Goal: Task Accomplishment & Management: Complete application form

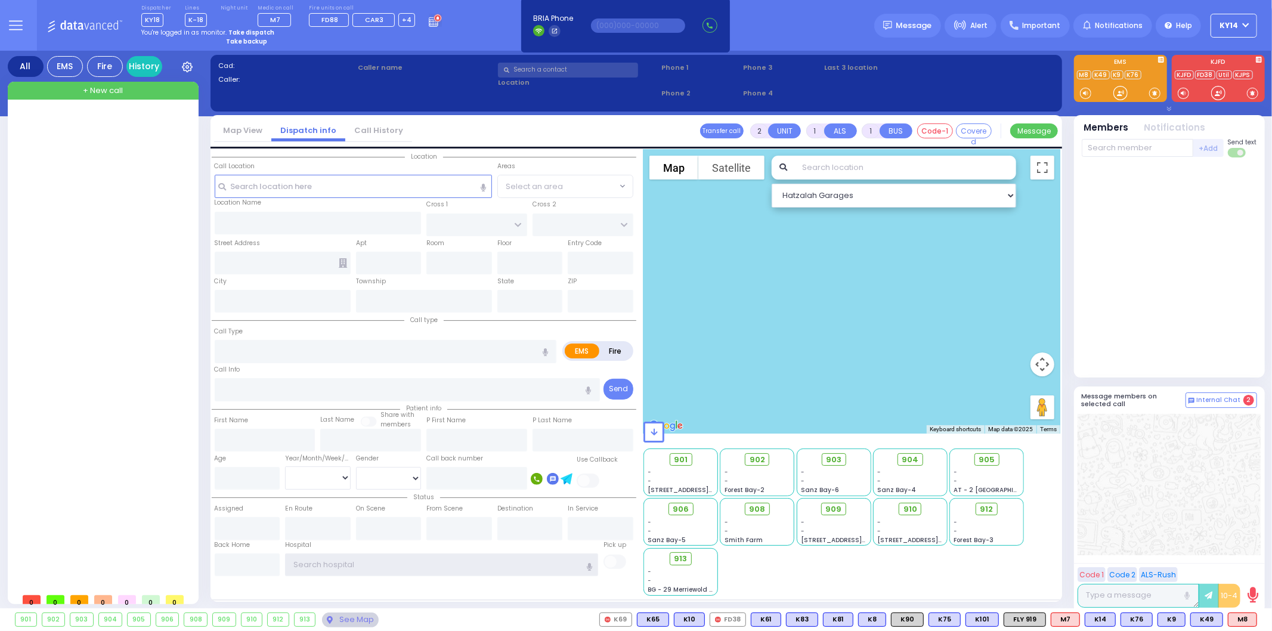
type input "ky14"
click at [240, 28] on strong "Take dispatch" at bounding box center [251, 32] width 46 height 9
select select "2"
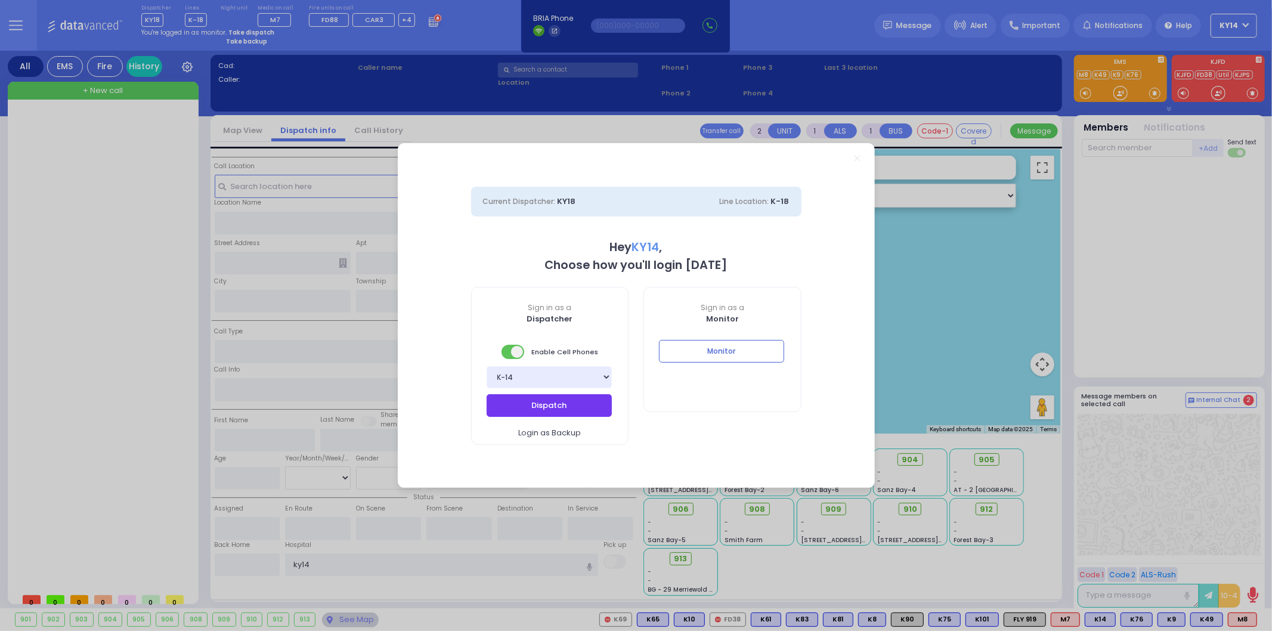
click at [583, 401] on button "Dispatch" at bounding box center [549, 405] width 125 height 23
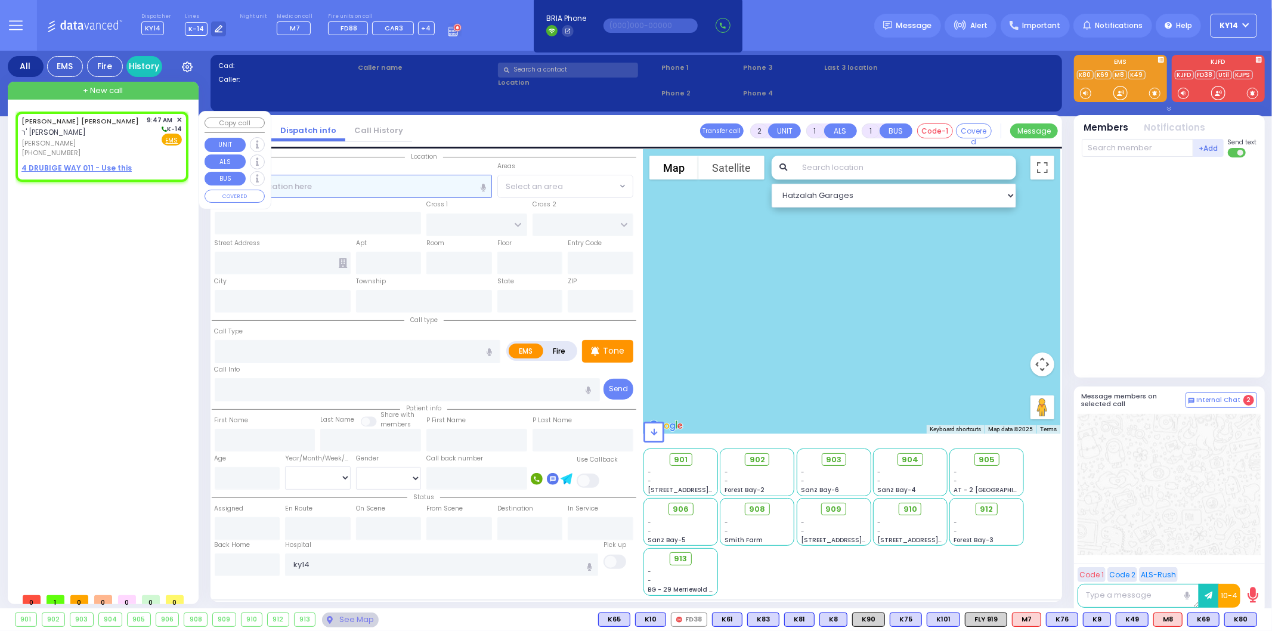
select select
radio input "true"
type input "AVRUM YIDA"
type input "ZABEL"
select select
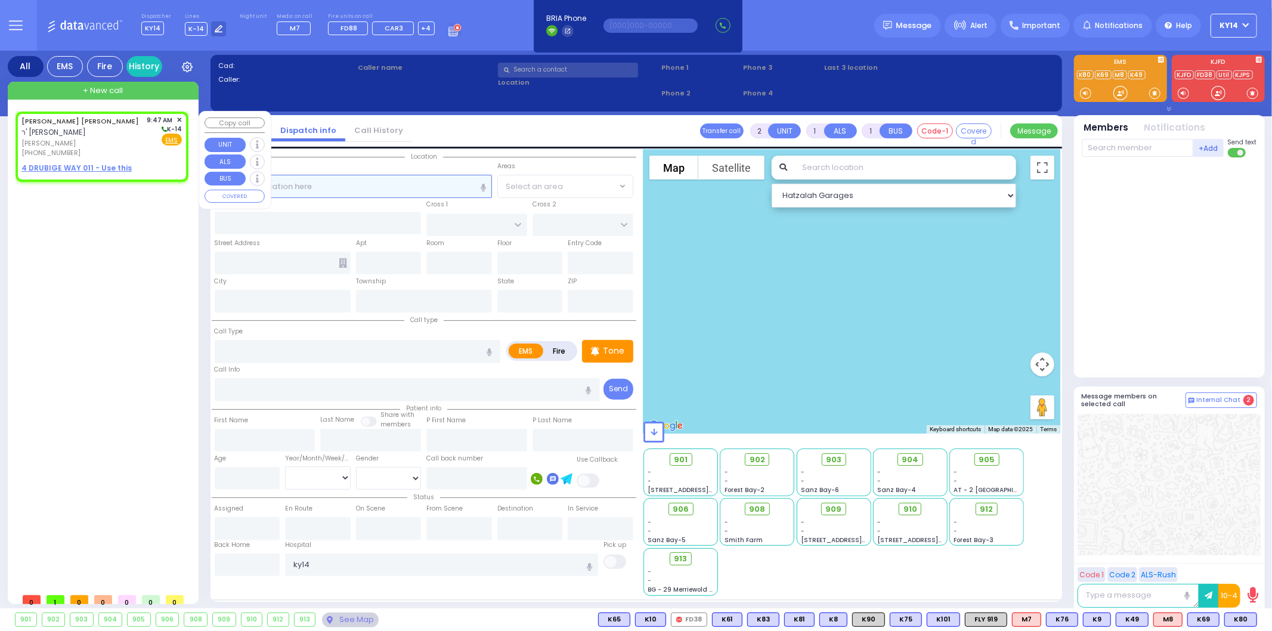
type input "09:47"
select select "Hatzalah Garages"
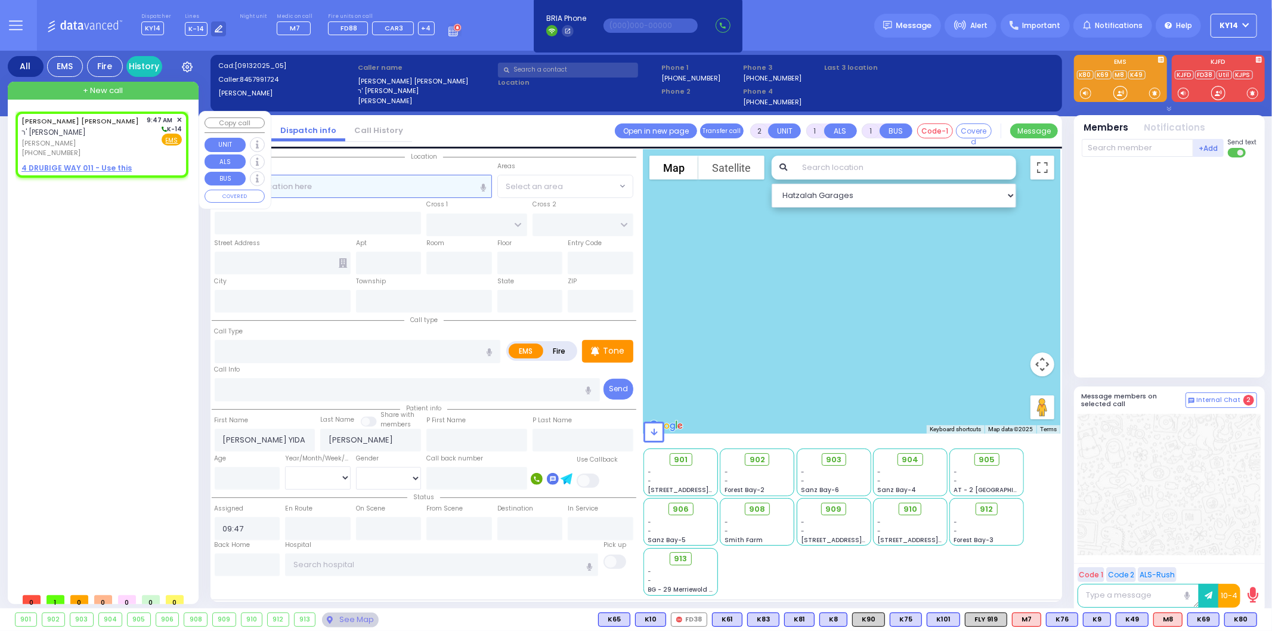
select select
radio input "true"
select select
select select "Hatzalah Garages"
select select
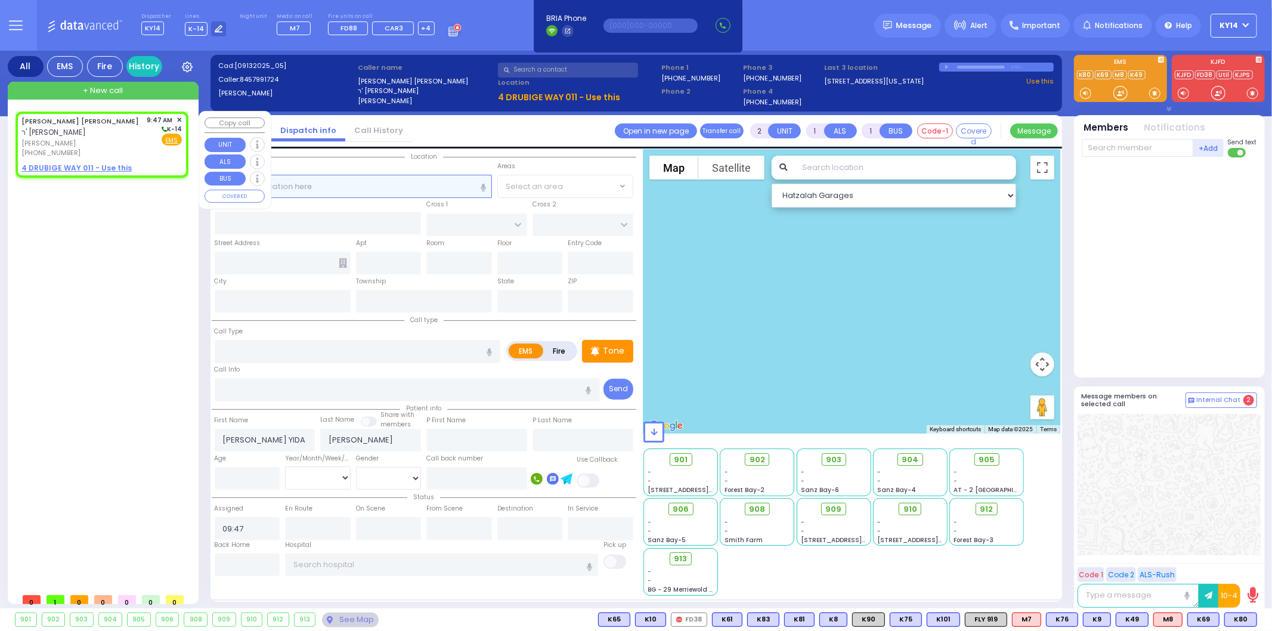
radio input "true"
select select
select select "Hatzalah Garages"
select select
radio input "true"
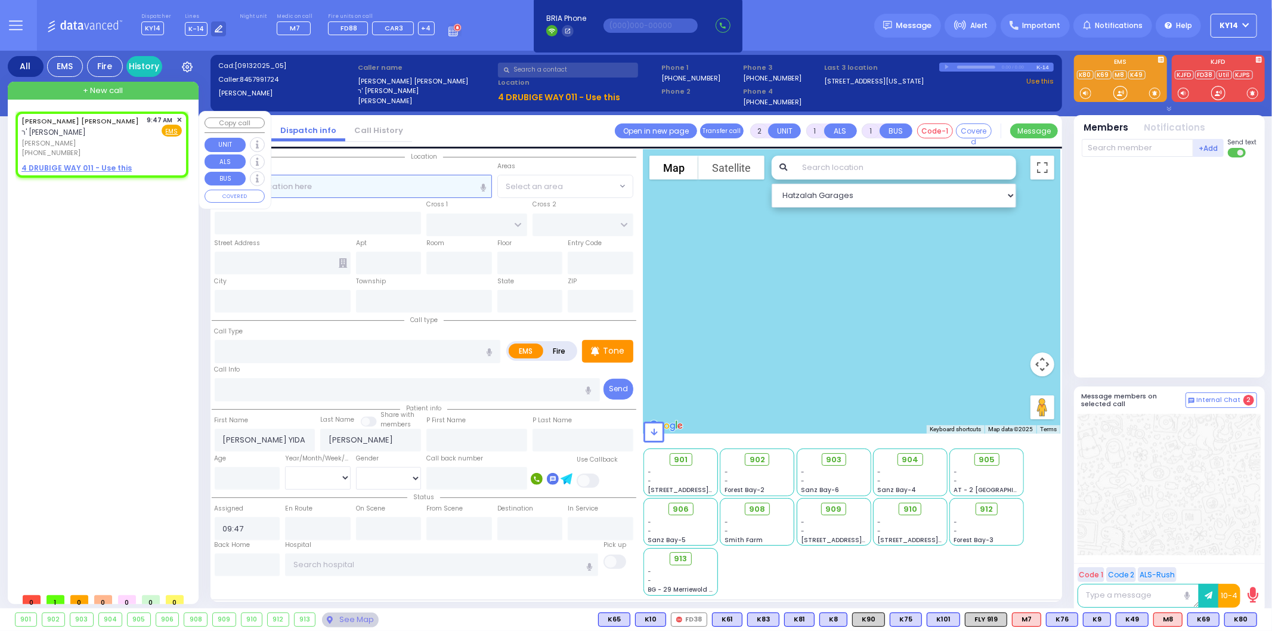
select select
select select "Hatzalah Garages"
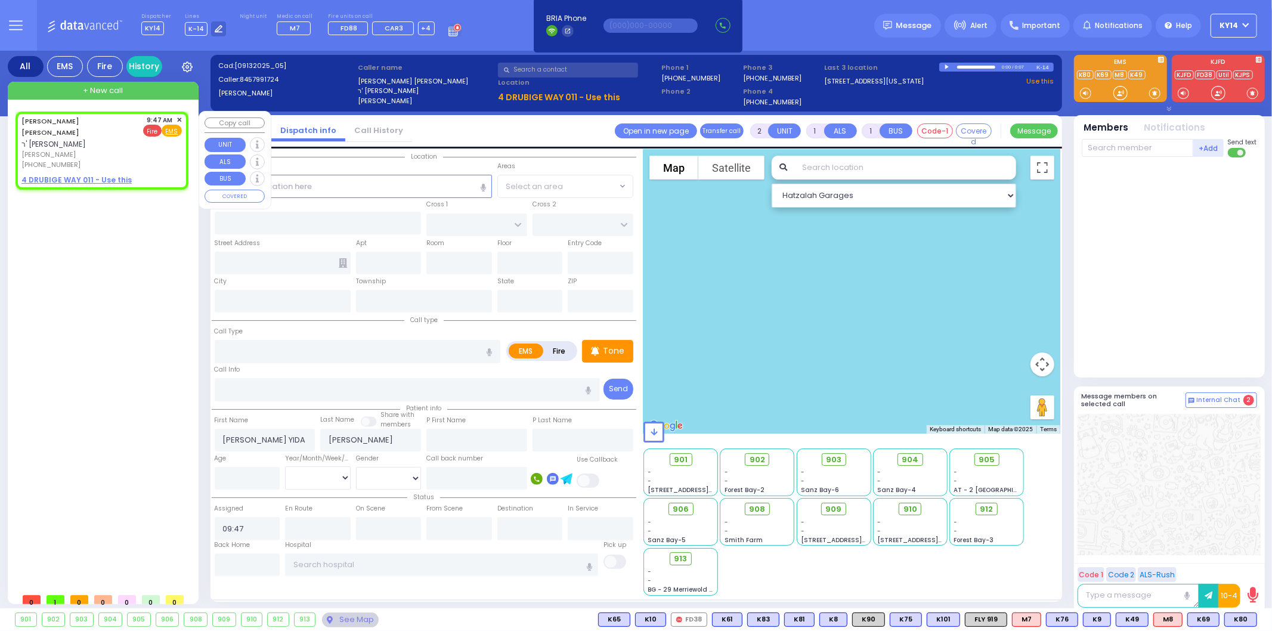
click at [153, 131] on span "Fire" at bounding box center [152, 131] width 18 height 12
select select
radio input "false"
radio input "true"
select select
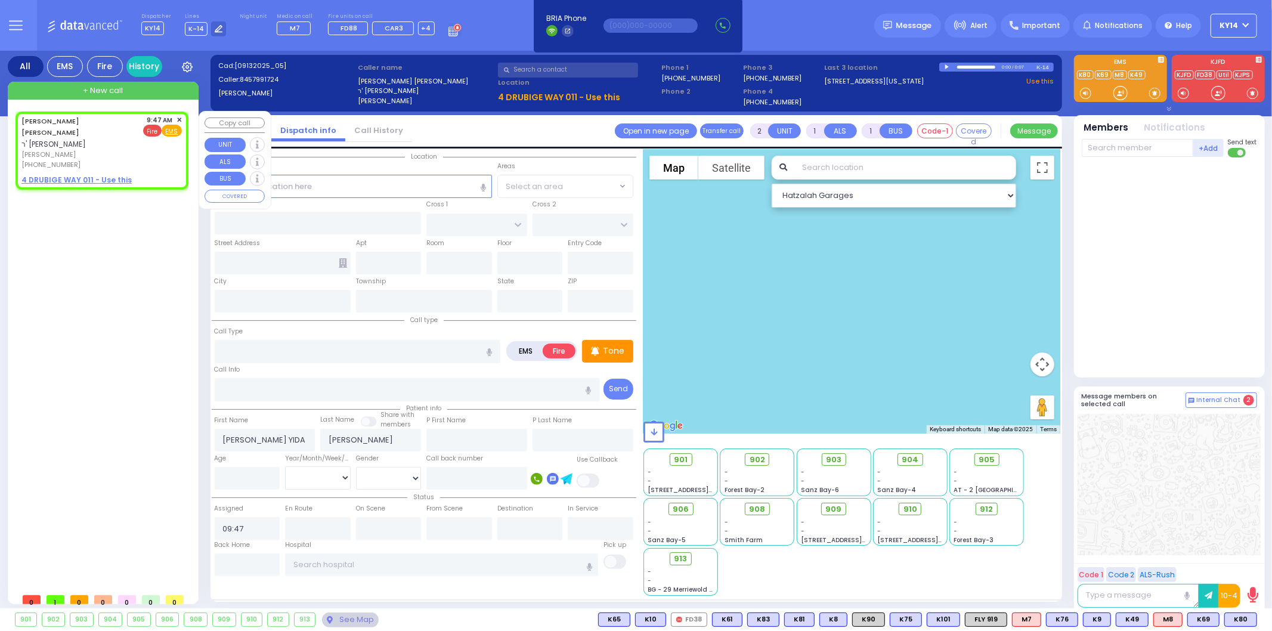
select select "Hatzalah Garages"
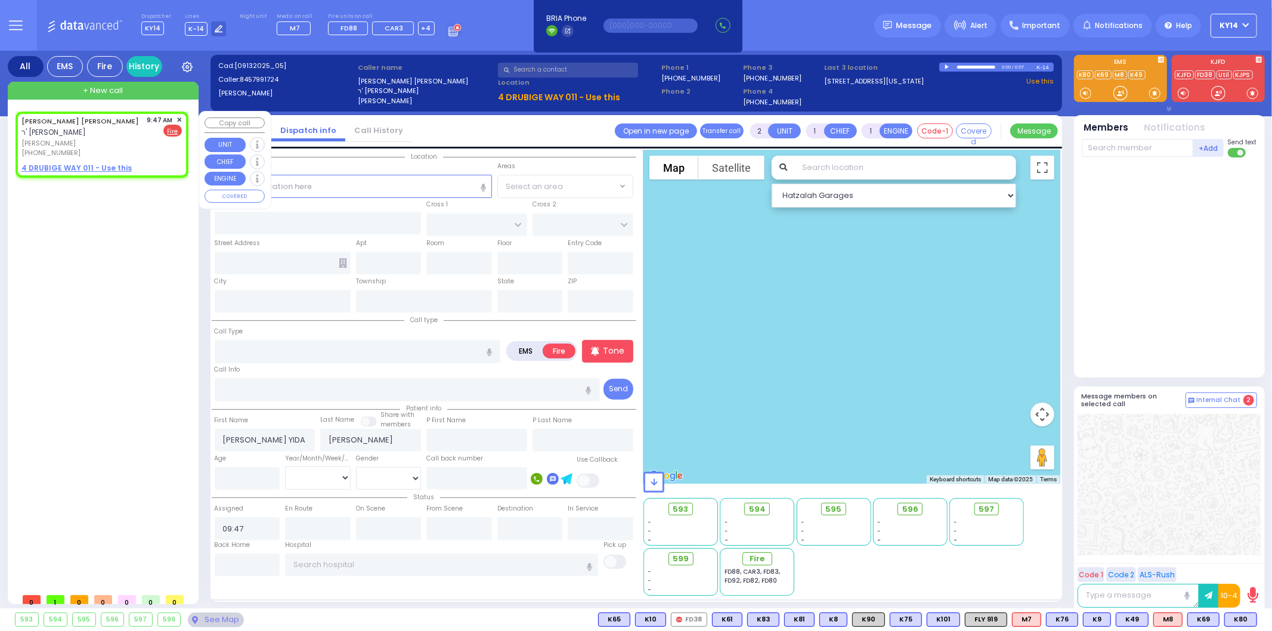
click at [70, 164] on u "4 DRUBIGE WAY 011 - Use this" at bounding box center [76, 168] width 110 height 10
select select
radio input "true"
select select
select select "Hatzalah Garages"
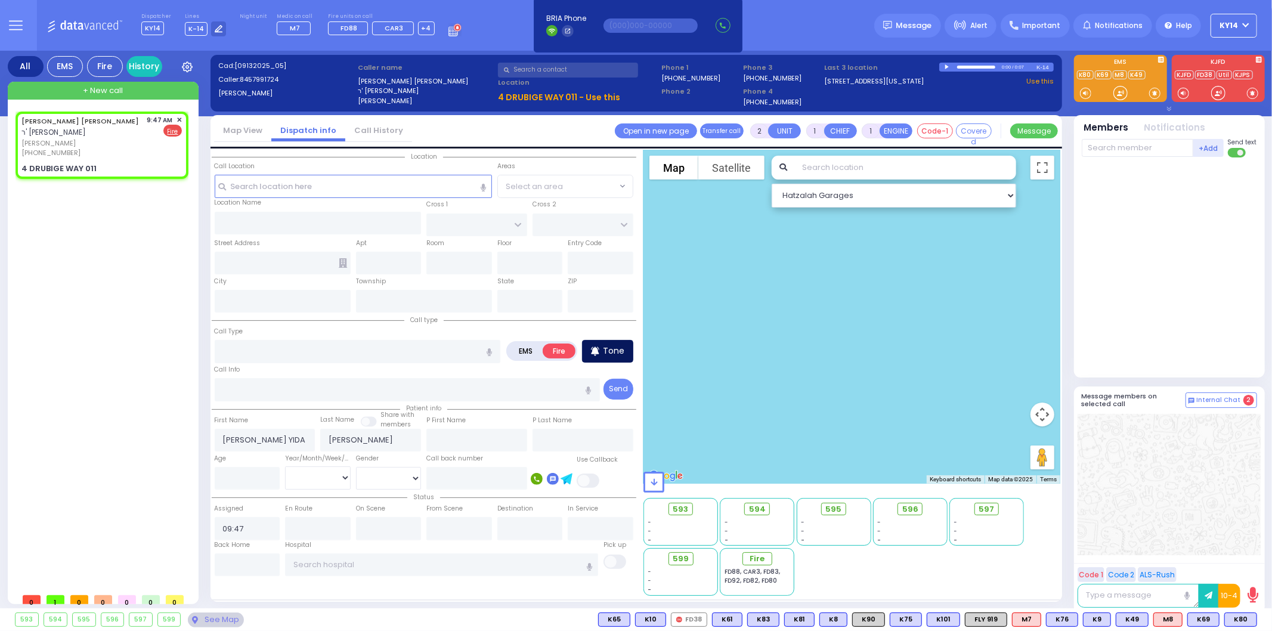
select select
radio input "true"
select select
click at [616, 353] on p "Tone" at bounding box center [613, 351] width 21 height 13
select select "Hatzalah Garages"
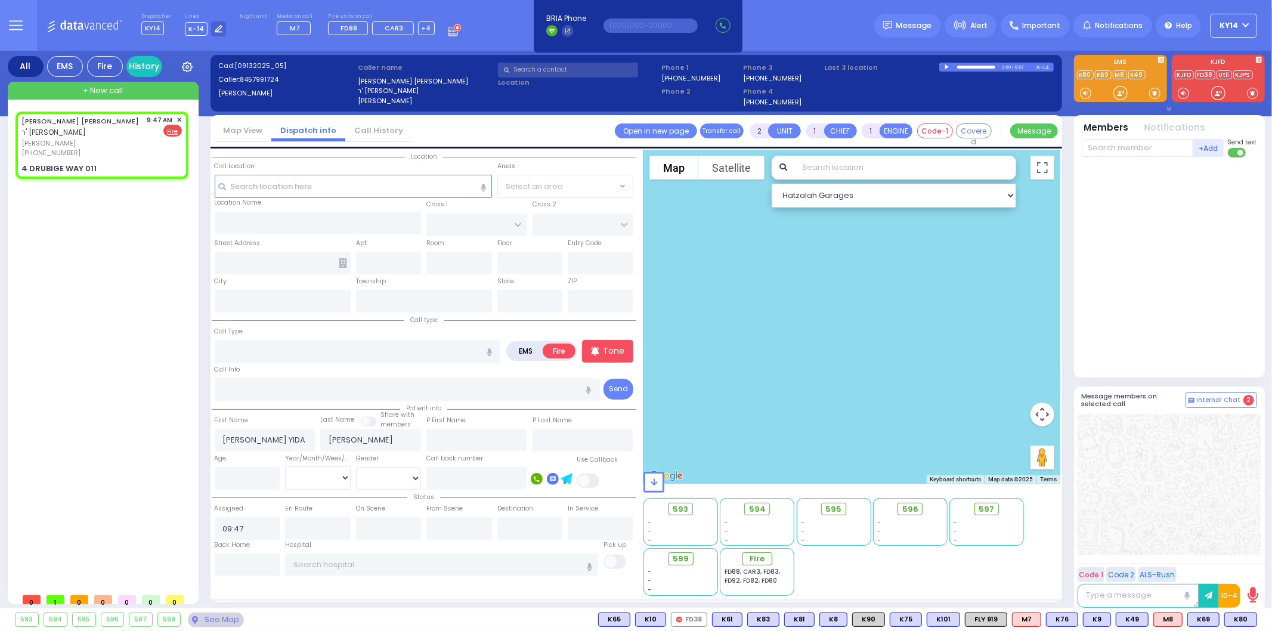
type input "MONROE ST"
type input "LAKE AVE"
type input "4 DRUBIGE WAY"
type input "011"
type input "Monroe"
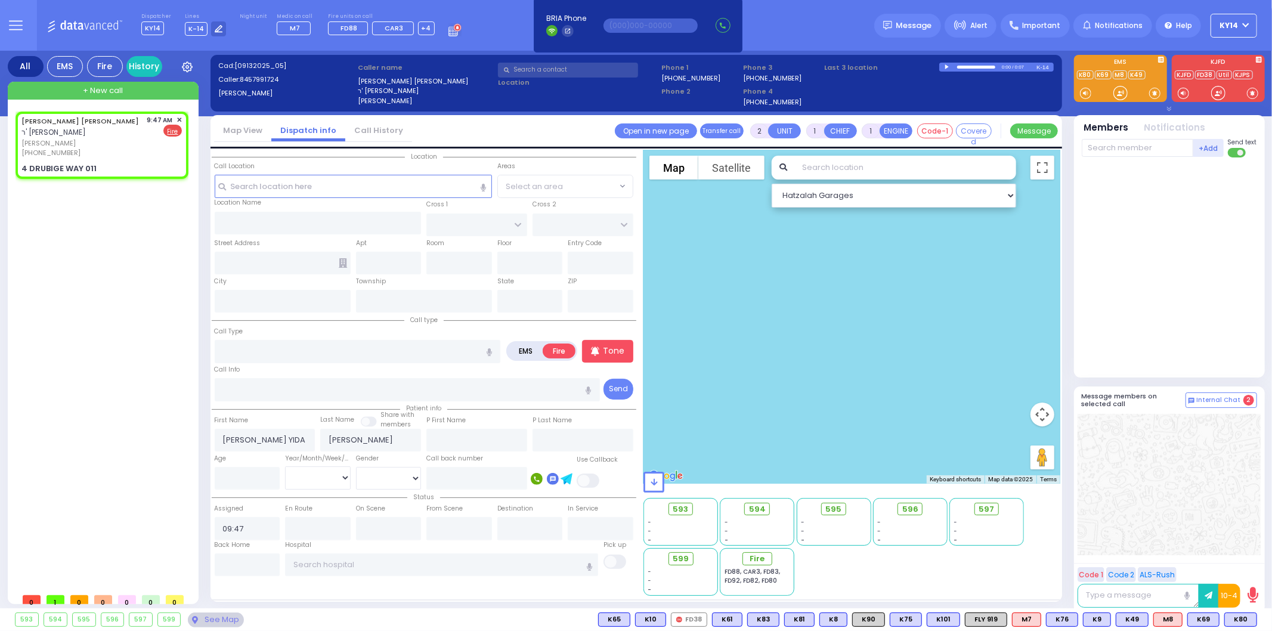
type input "[US_STATE]"
type input "10950"
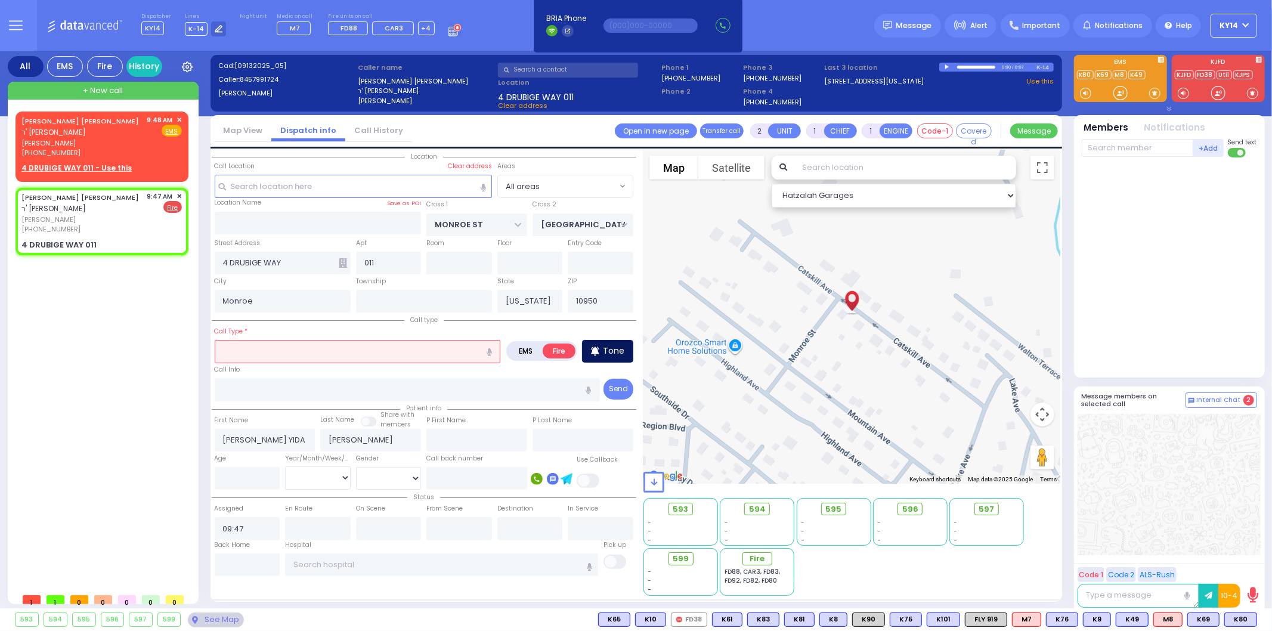
click at [601, 350] on div "Tone" at bounding box center [607, 351] width 51 height 23
click at [273, 342] on input "text" at bounding box center [358, 351] width 286 height 23
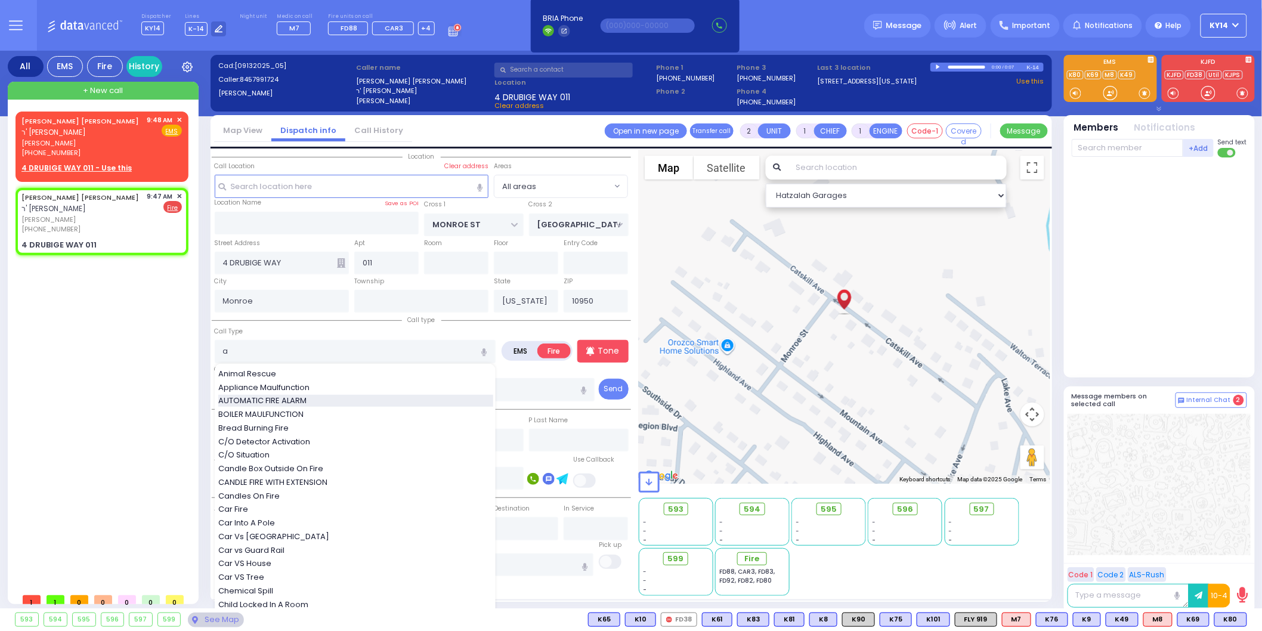
click at [276, 401] on span "AUTOMATIC FIRE ALARM" at bounding box center [264, 401] width 92 height 12
type input "AUTOMATIC FIRE ALARM"
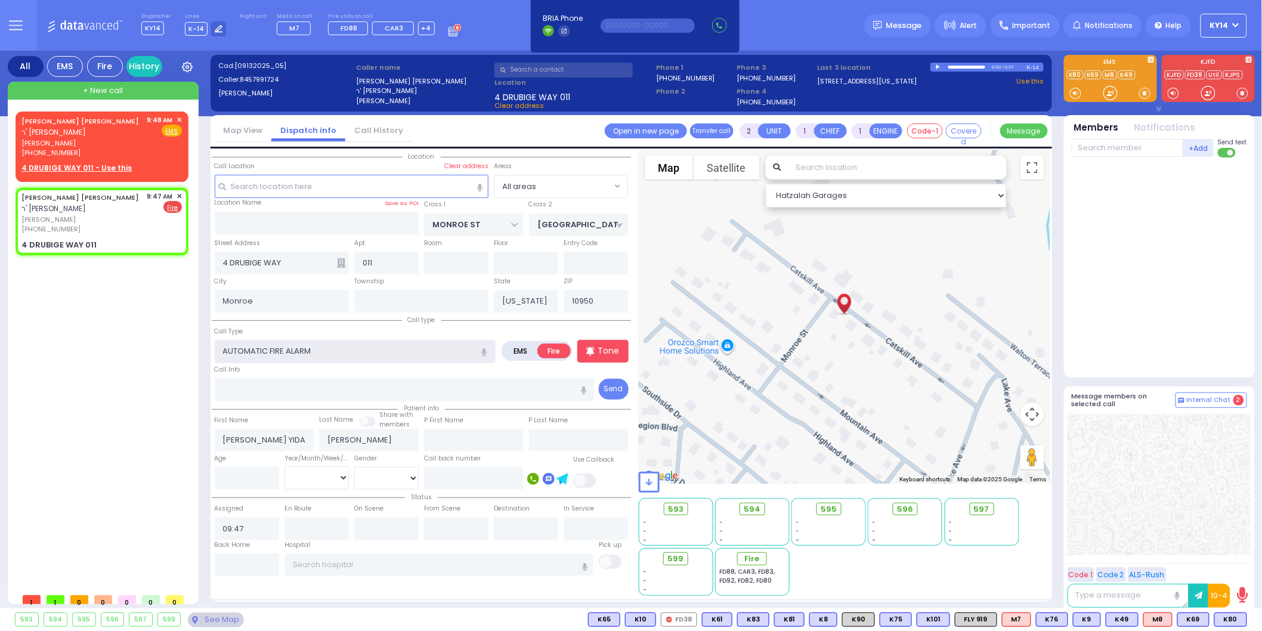
type input "3"
select select
radio input "true"
select select
select select "Hatzalah Garages"
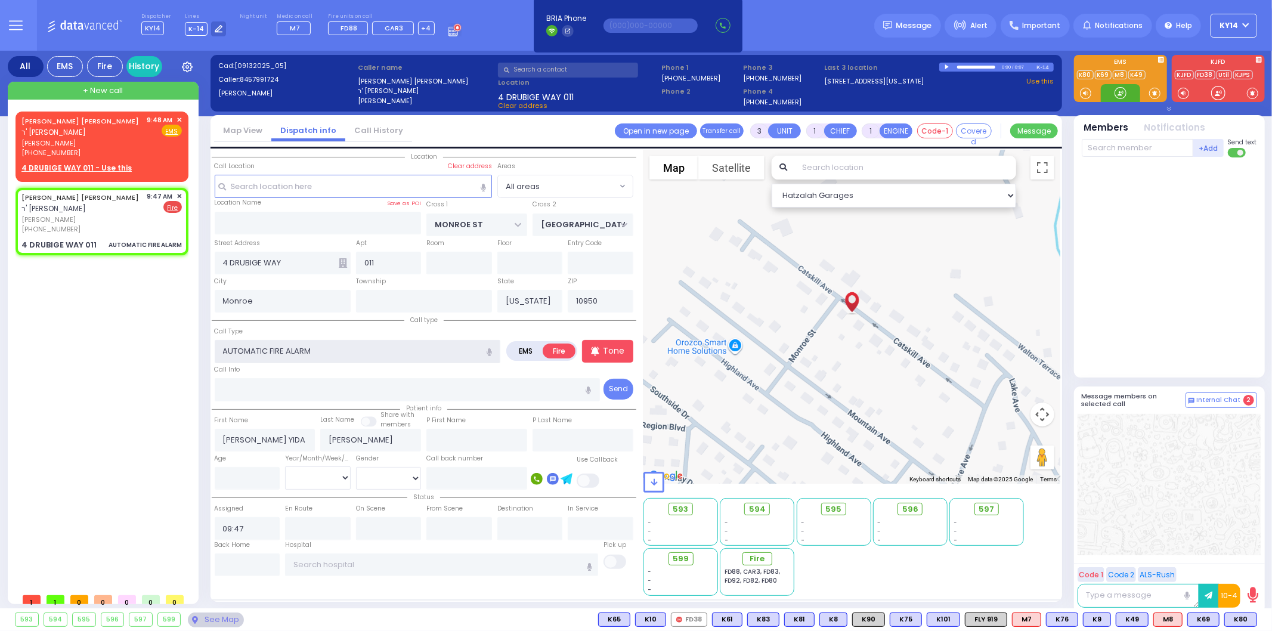
select select
radio input "true"
select select
select select "Hatzalah Garages"
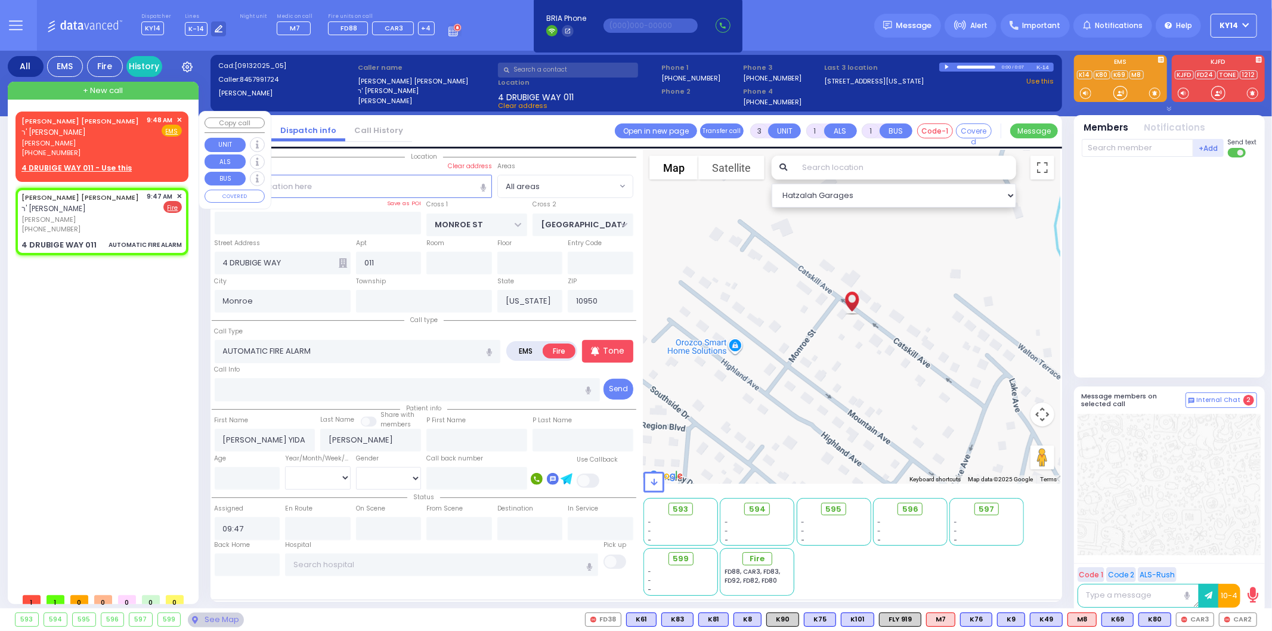
click at [177, 118] on span "✕" at bounding box center [179, 120] width 5 height 10
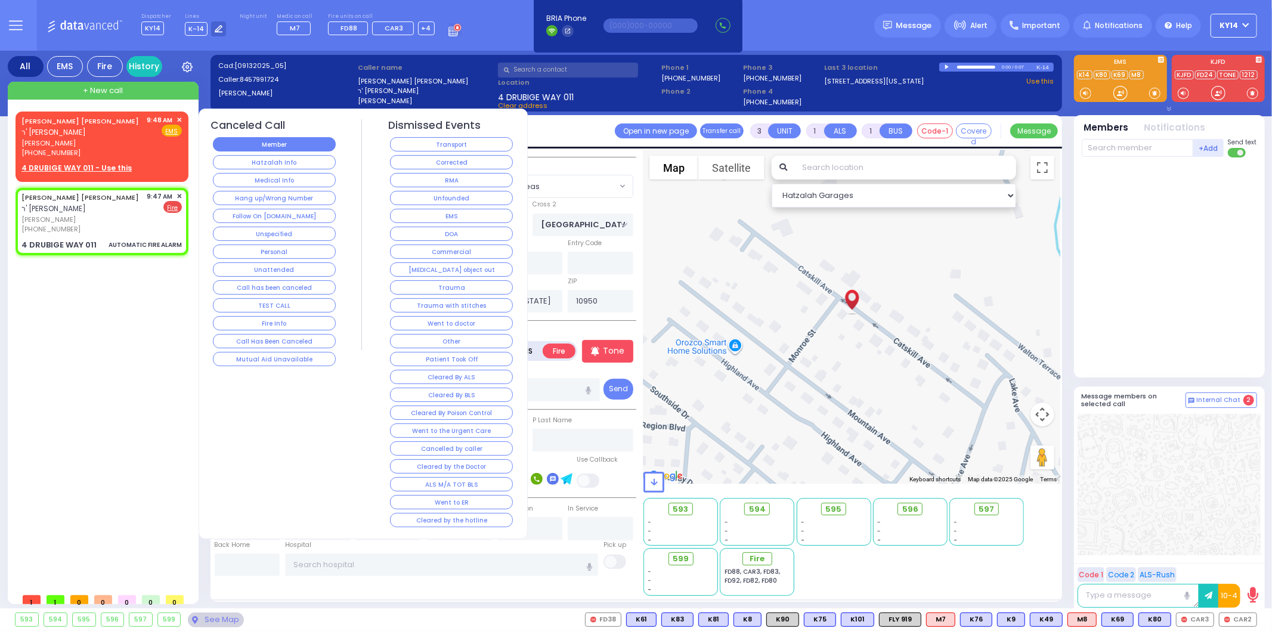
select select
radio input "true"
select select
select select "Hatzalah Garages"
click at [280, 182] on button "Medical Info" at bounding box center [274, 180] width 123 height 14
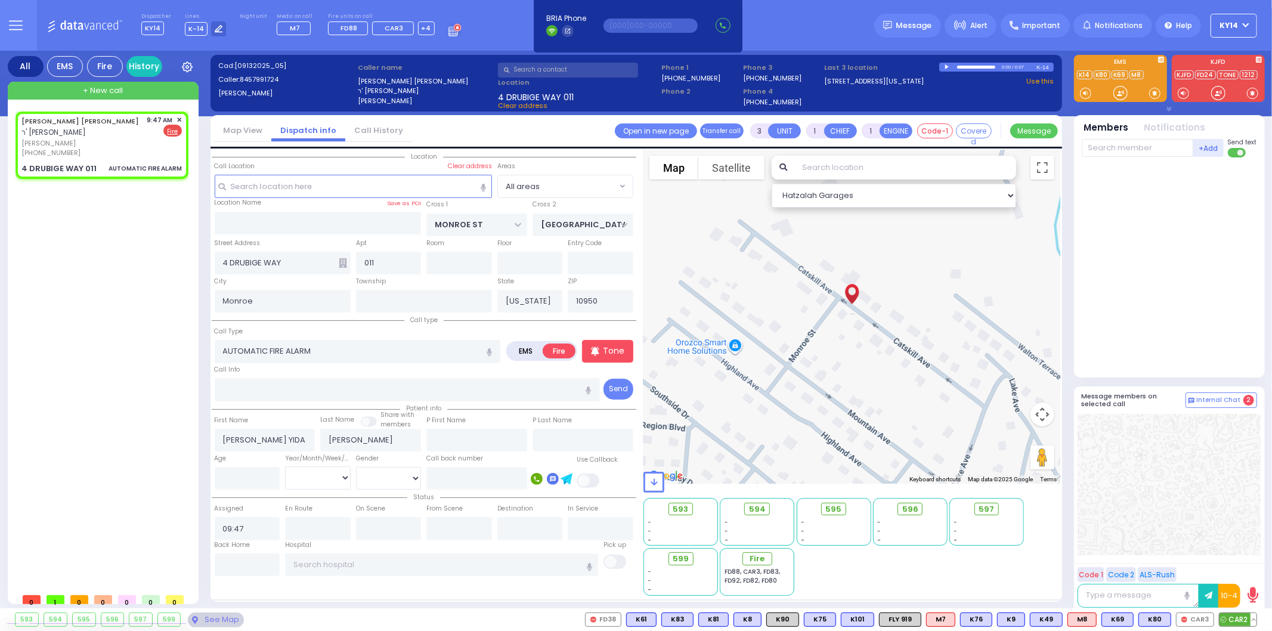
click at [1229, 616] on span "CAR2" at bounding box center [1238, 619] width 37 height 13
click at [1193, 619] on span "CAR3" at bounding box center [1195, 619] width 37 height 13
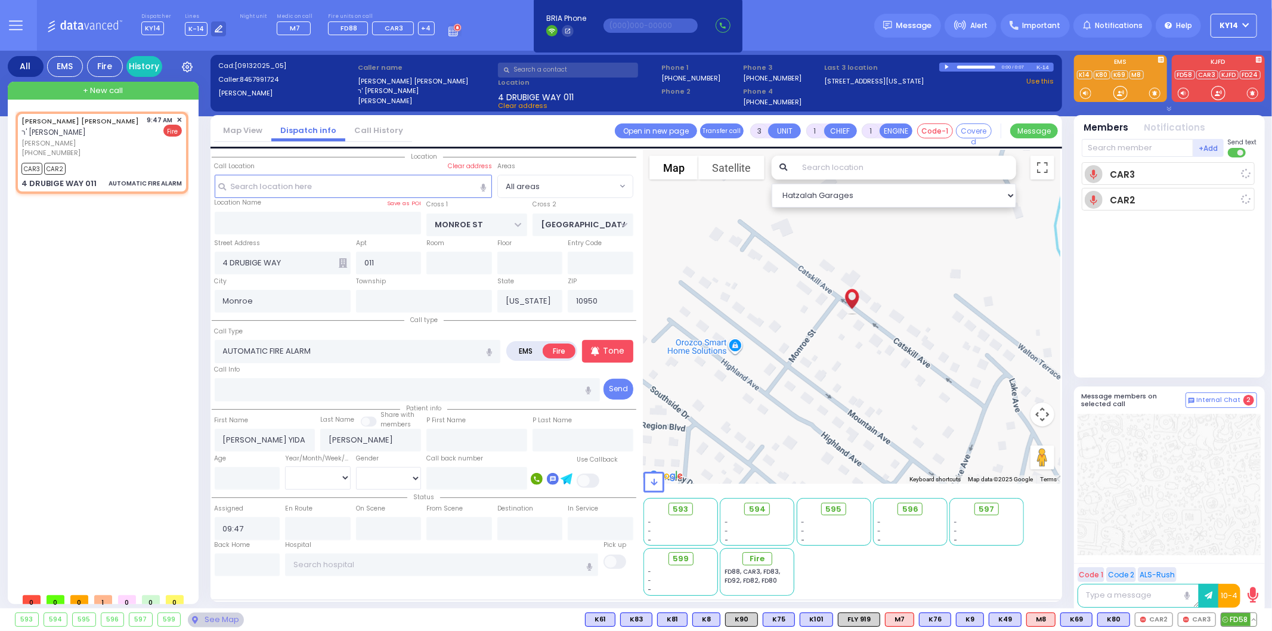
select select
radio input "true"
select select
type input "09:49"
select select "Hatzalah Garages"
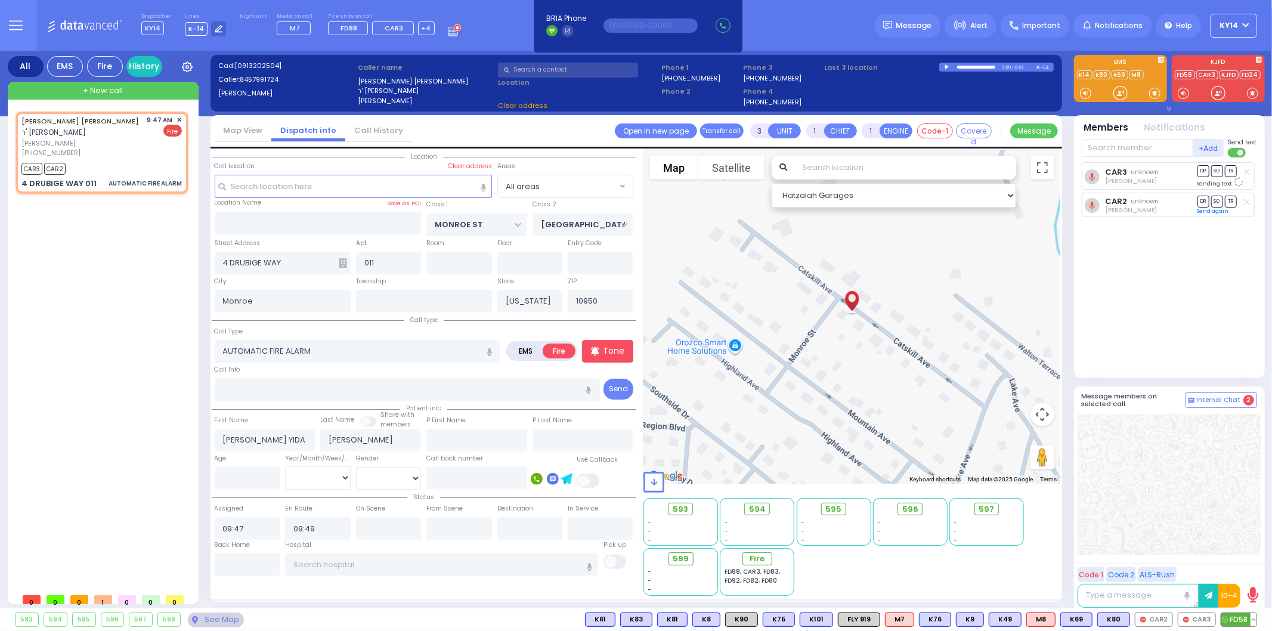
select select
radio input "true"
select select
select select "Hatzalah Garages"
click at [1239, 619] on span "FD58" at bounding box center [1239, 619] width 35 height 13
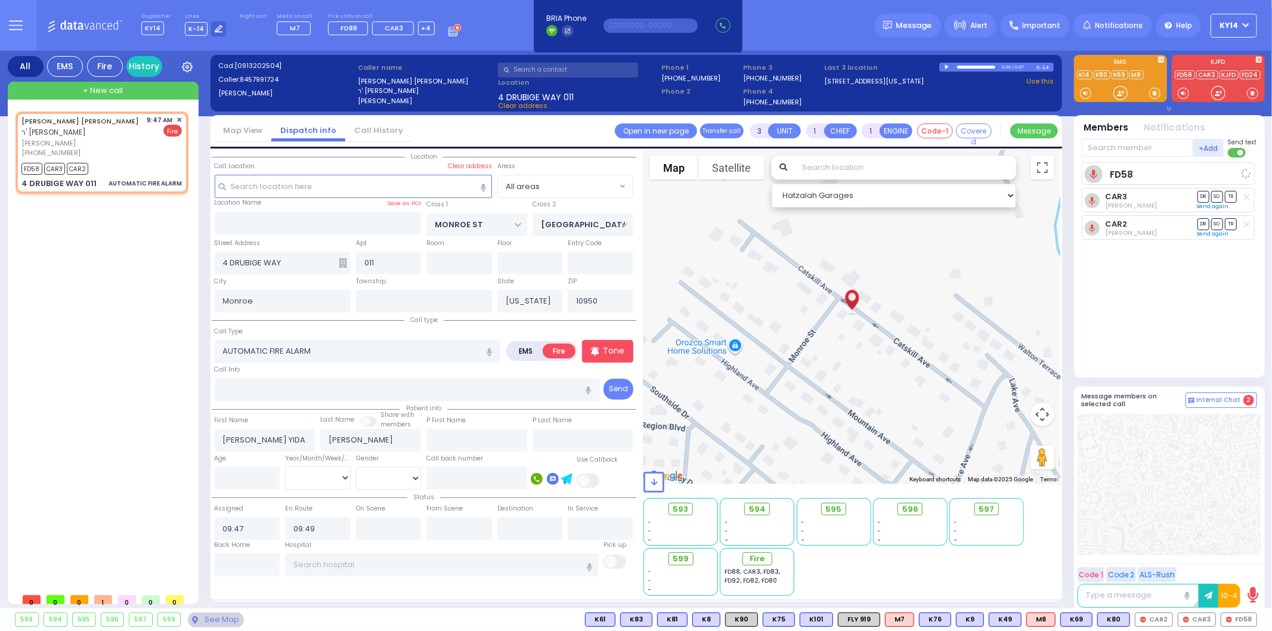
select select
radio input "true"
select select
select select "Hatzalah Garages"
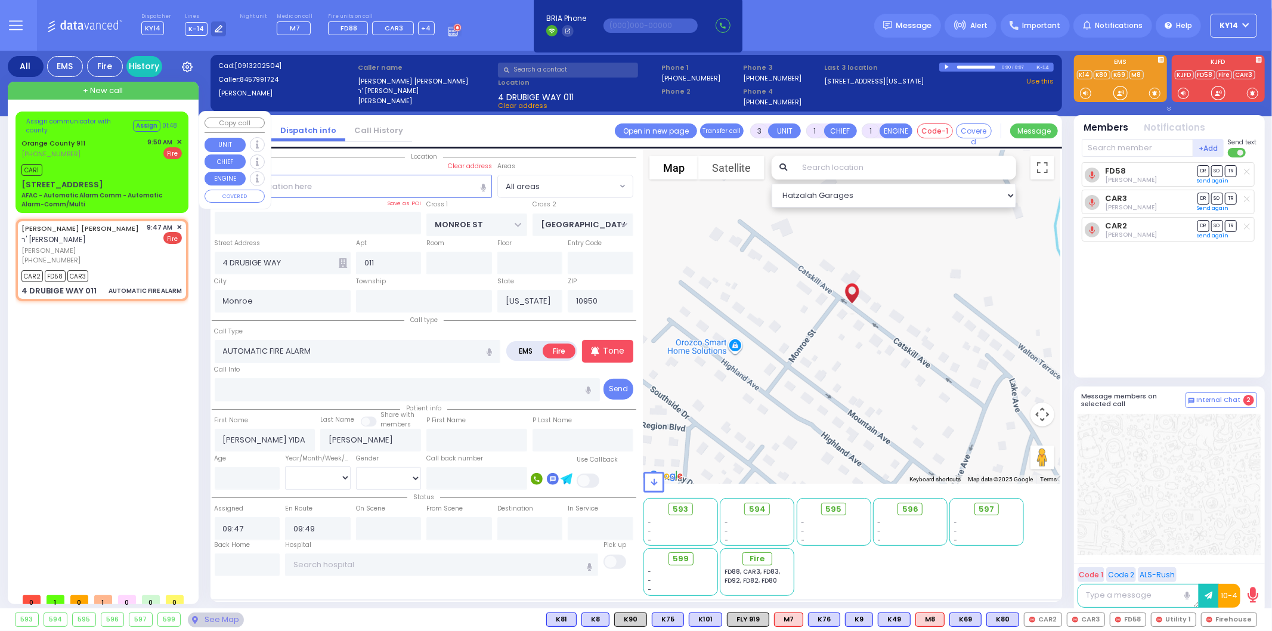
click at [179, 140] on span "✕" at bounding box center [179, 142] width 5 height 10
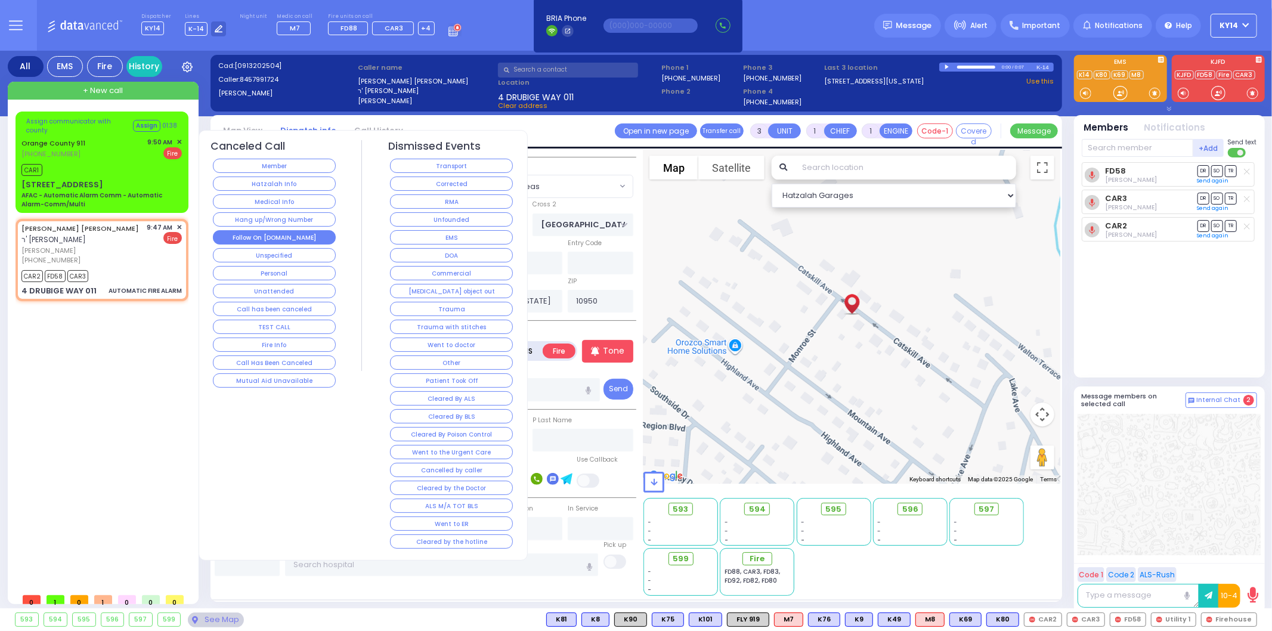
click at [277, 236] on button "Follow On [DOMAIN_NAME]" at bounding box center [274, 237] width 123 height 14
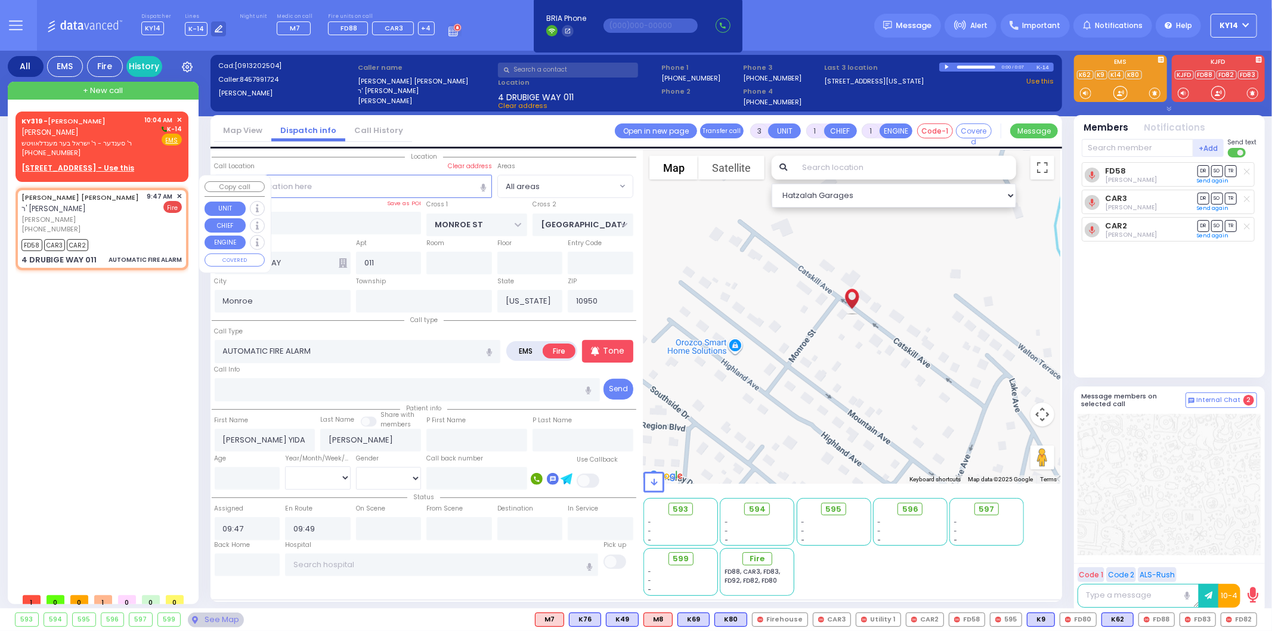
click at [129, 224] on div "(845) 799-1724" at bounding box center [82, 229] width 122 height 10
select select
radio input "true"
select select
select select "Hatzalah Garages"
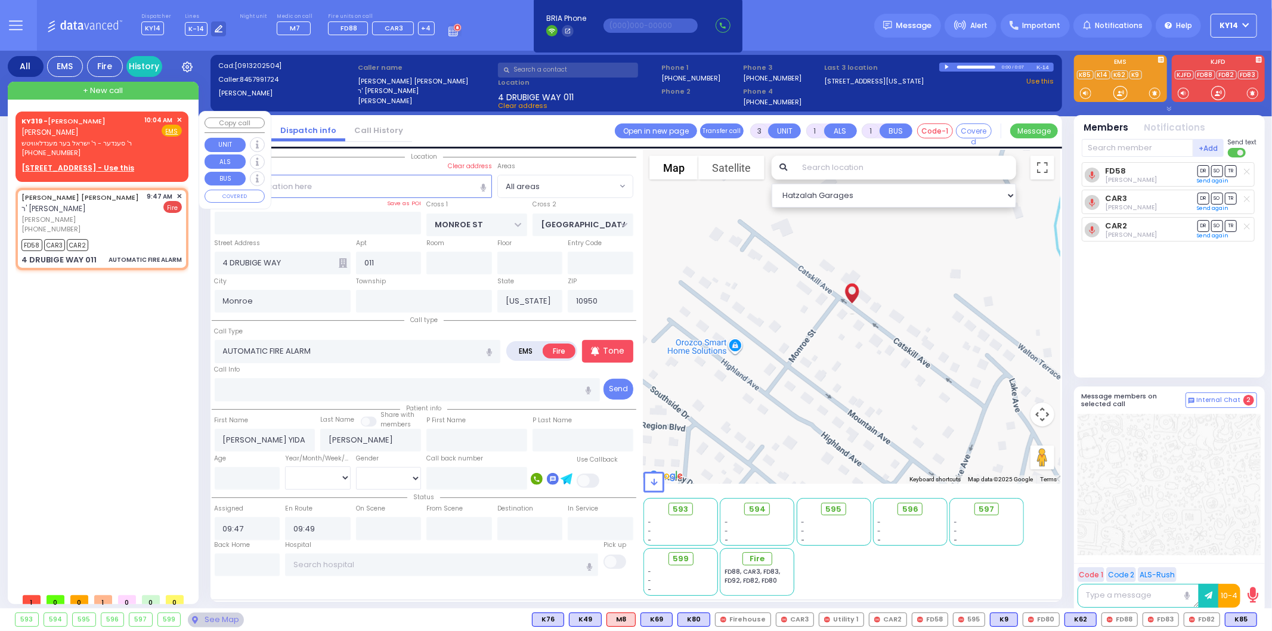
click at [110, 138] on span "ר' סענדער - ר' ישראל בער מענדלאוויטש" at bounding box center [80, 143] width 119 height 10
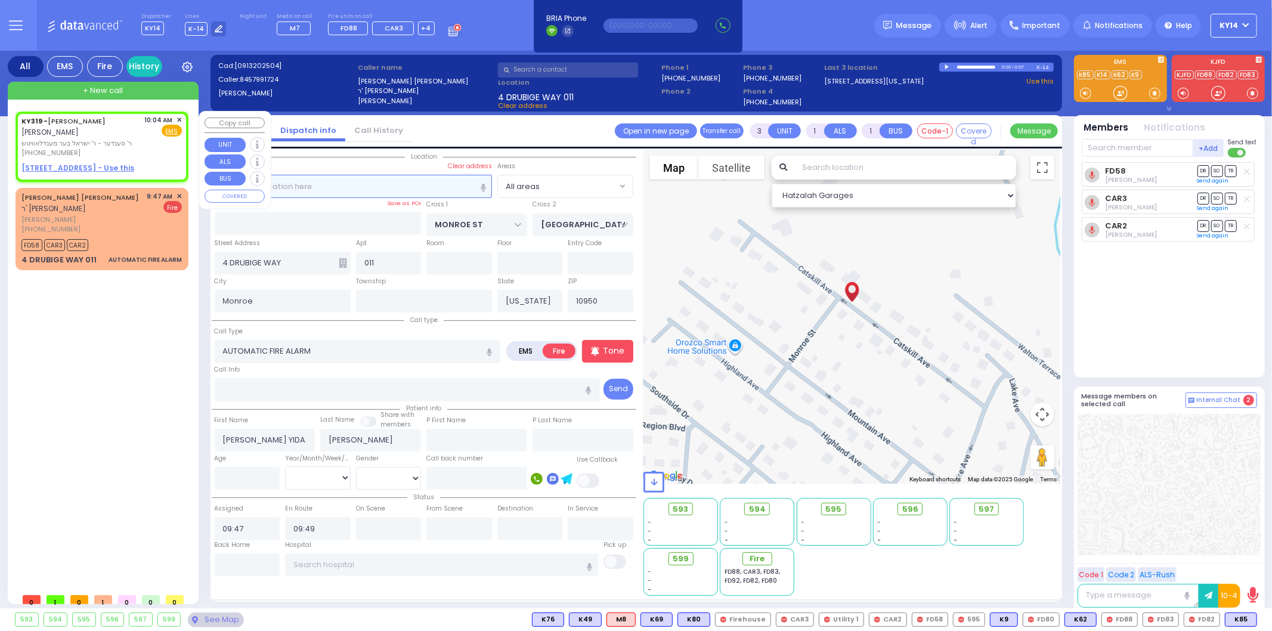
type input "2"
select select
radio input "true"
type input "YIDA"
type input "DEUTSCH"
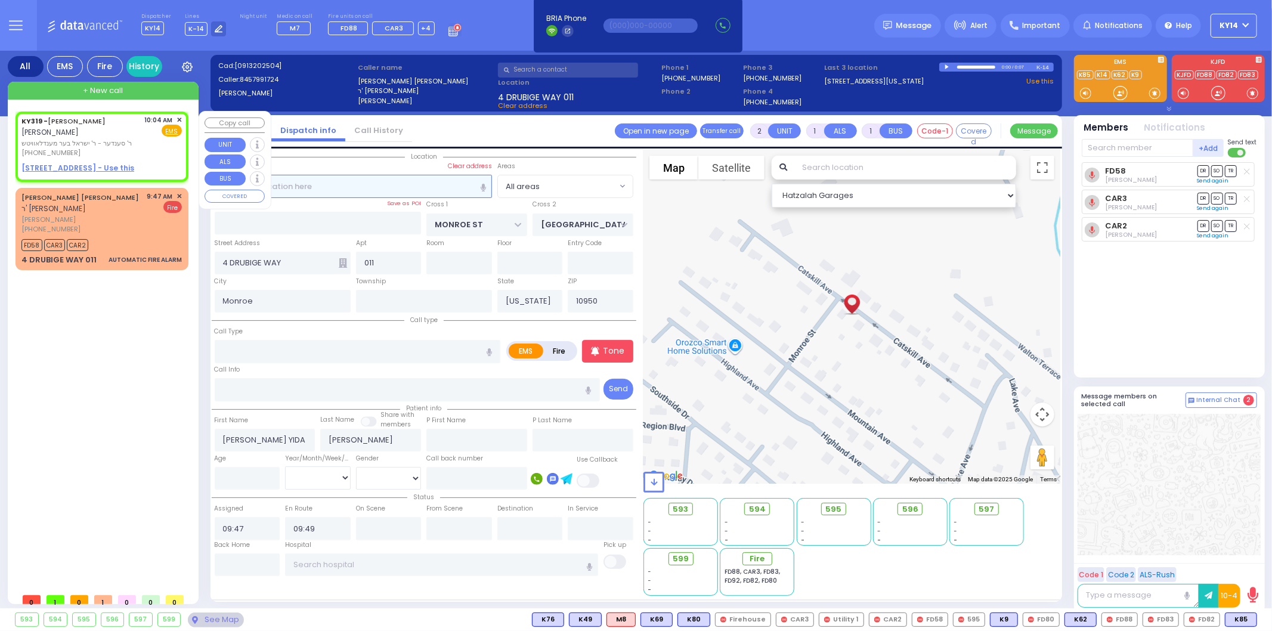
select select
type input "10:04"
select select "Hatzalah Garages"
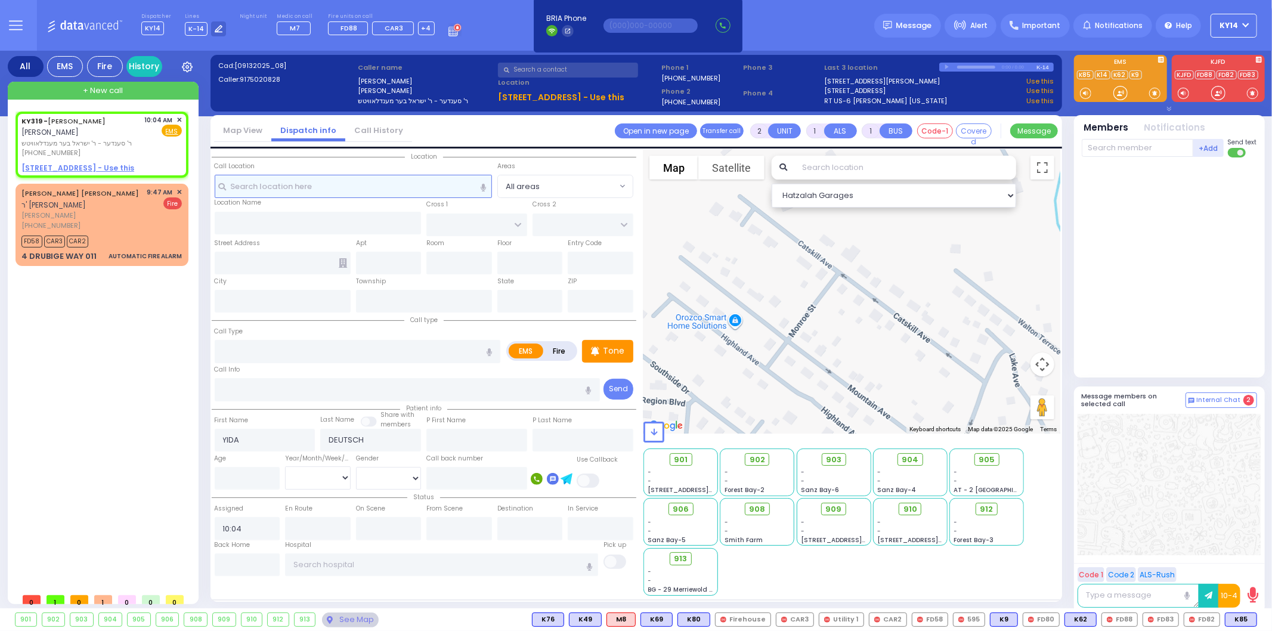
select select
radio input "true"
select select
select select "Hatzalah Garages"
click at [1241, 622] on span "K85" at bounding box center [1241, 619] width 31 height 13
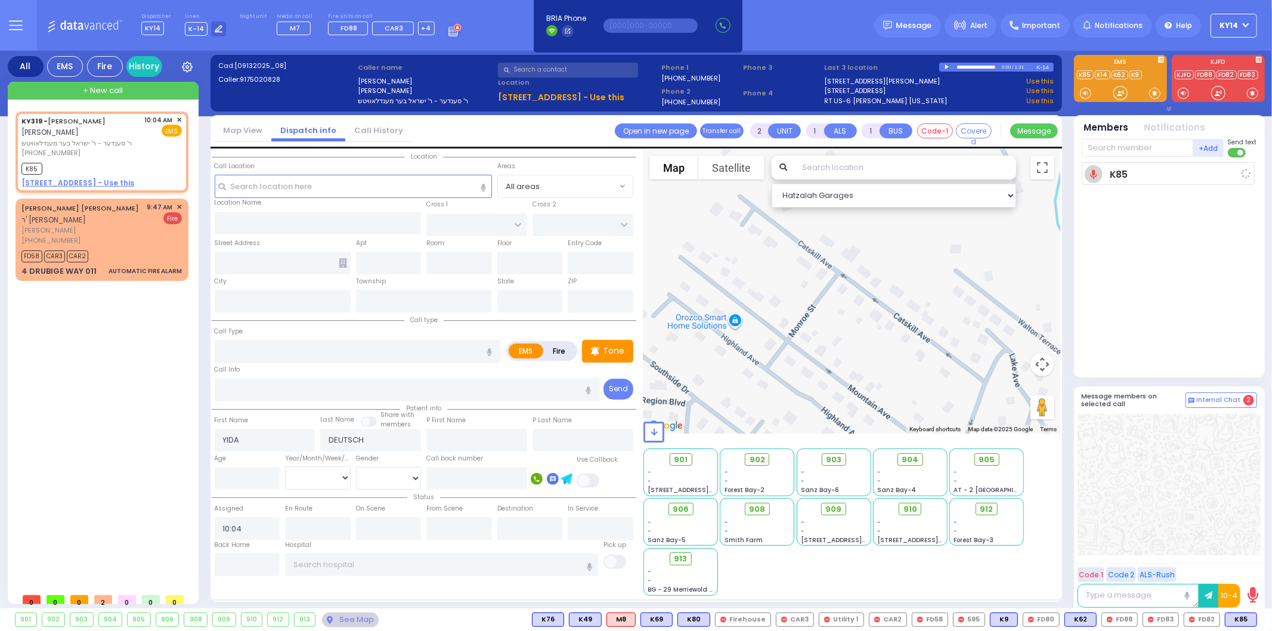
select select
radio input "true"
select select
type input "10:05"
select select "Hatzalah Garages"
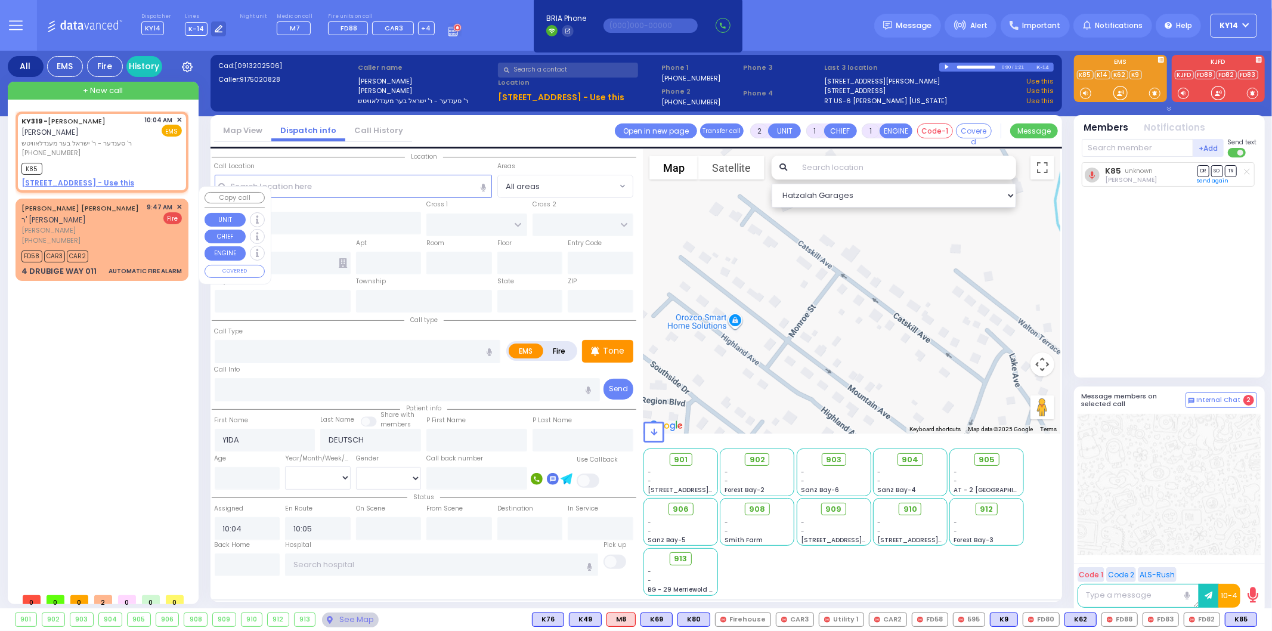
click at [178, 202] on span "✕" at bounding box center [179, 207] width 5 height 10
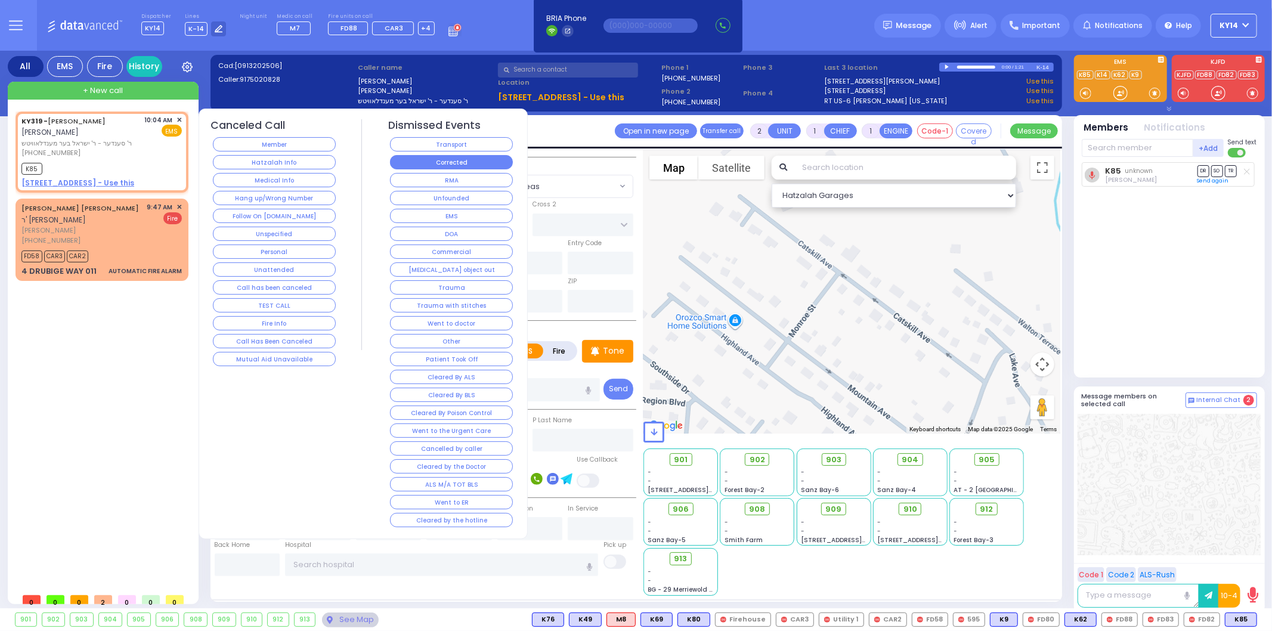
click at [444, 162] on button "Corrected" at bounding box center [451, 162] width 123 height 14
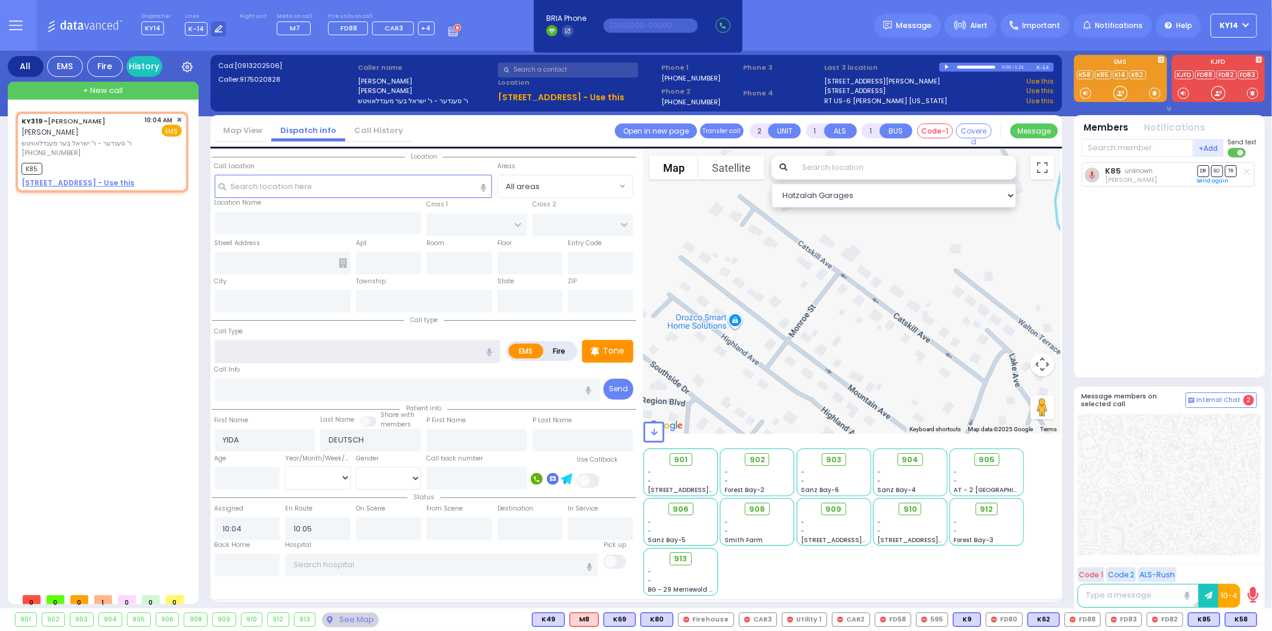
click at [287, 344] on input "text" at bounding box center [358, 351] width 286 height 23
type input "info"
select select
radio input "true"
select select
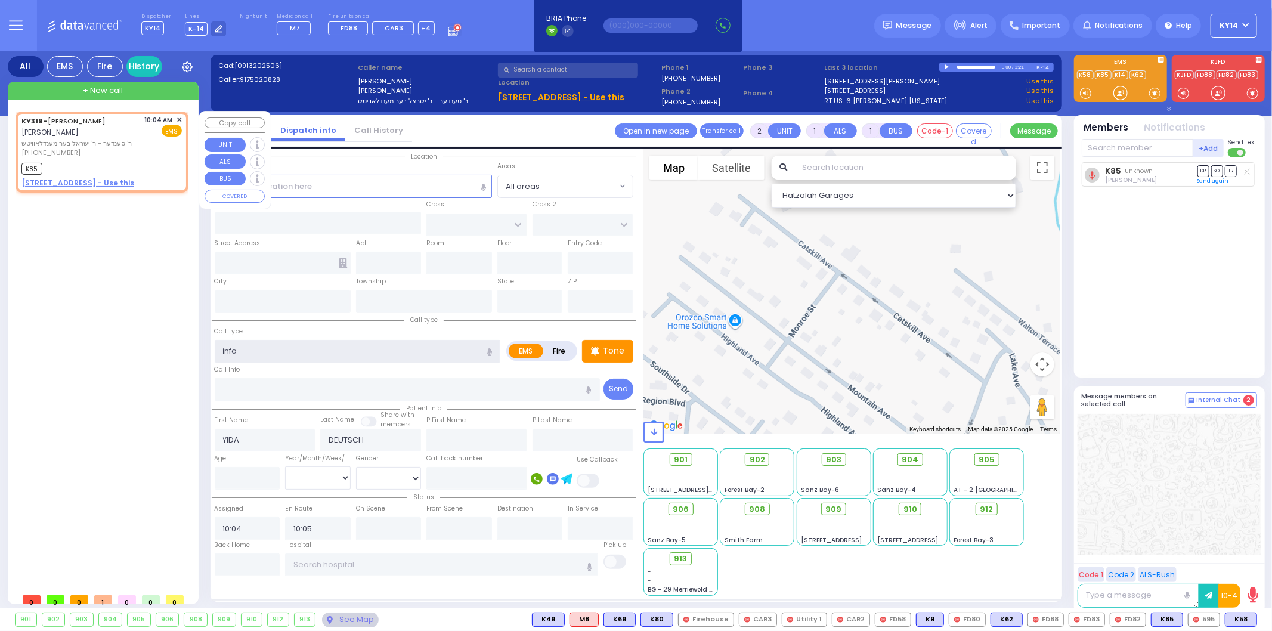
select select "Hatzalah Garages"
type input "info"
click at [178, 116] on span "✕" at bounding box center [179, 120] width 5 height 10
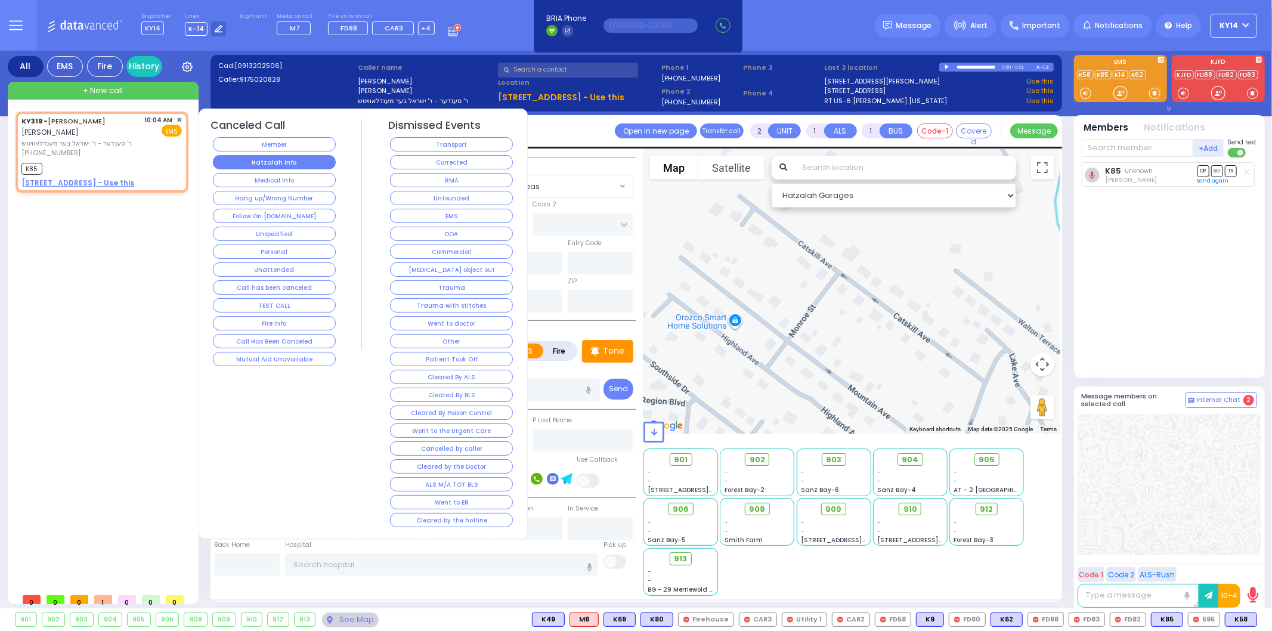
select select
radio input "true"
select select
select select "Hatzalah Garages"
click at [251, 158] on button "Hatzalah Info" at bounding box center [274, 162] width 123 height 14
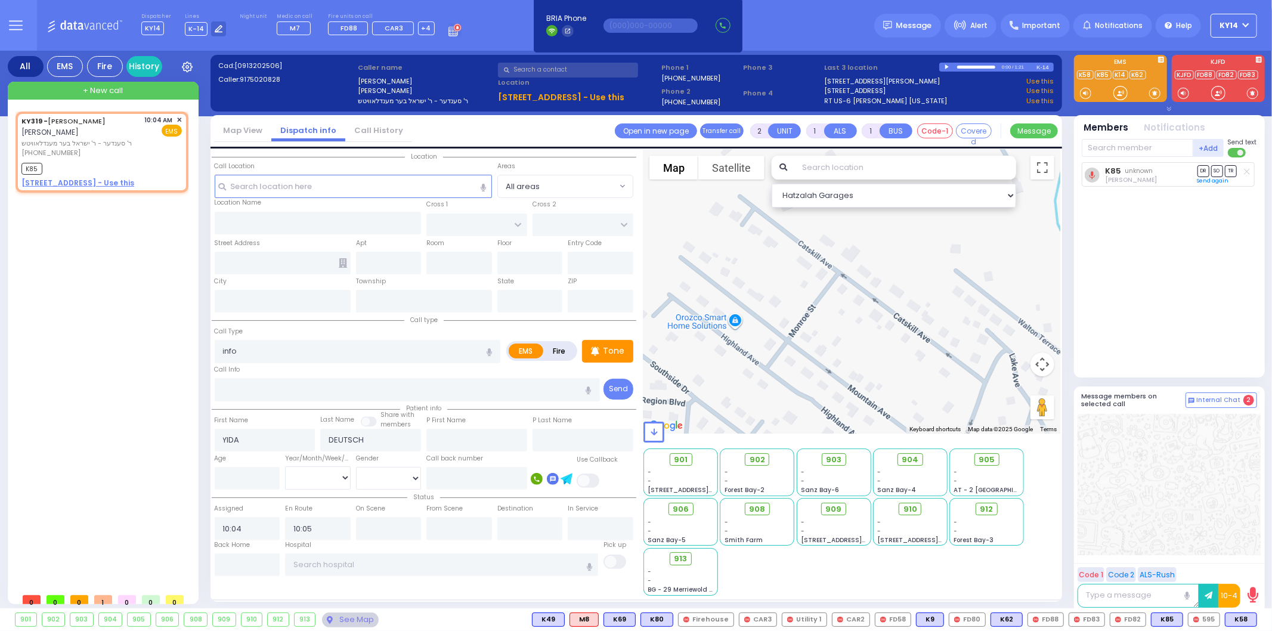
select select
radio input "true"
select select
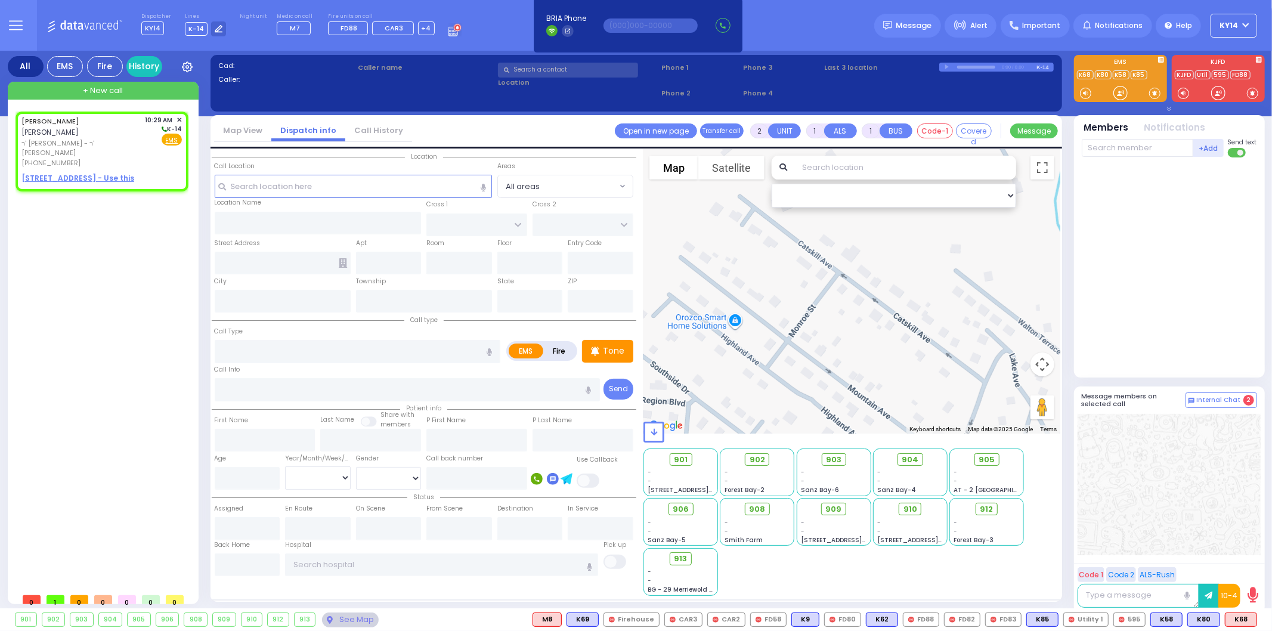
select select
radio input "true"
type input "[PERSON_NAME]"
type input "GABRA"
select select
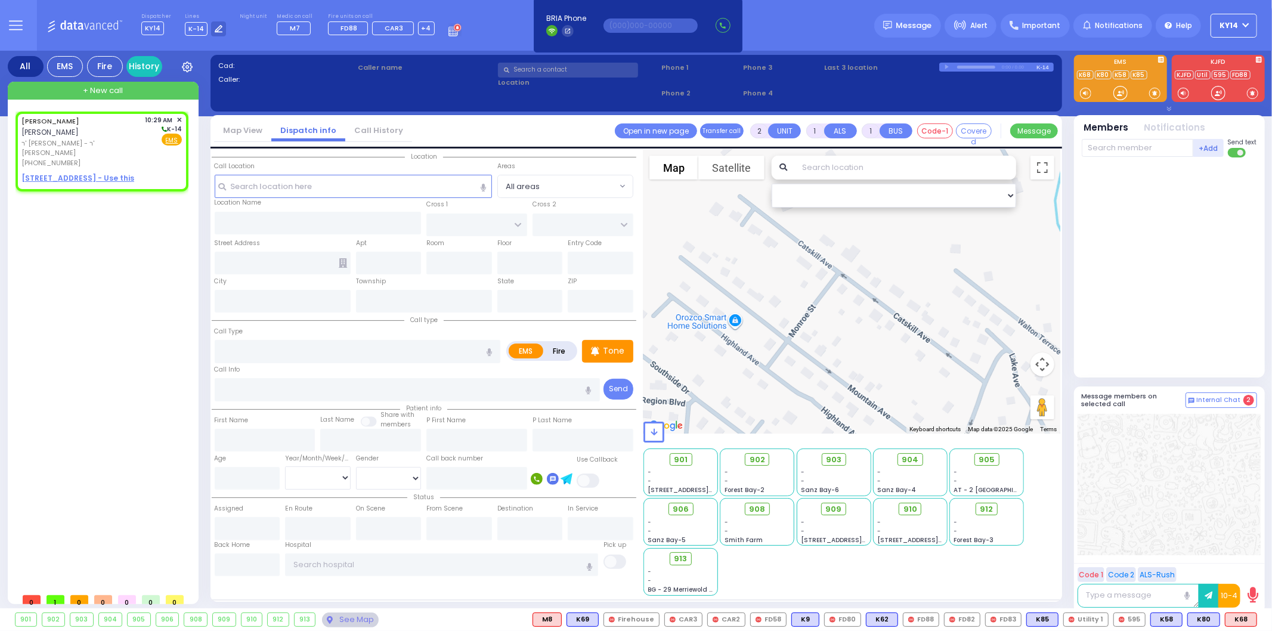
type input "10:29"
select select "Hatzalah Garages"
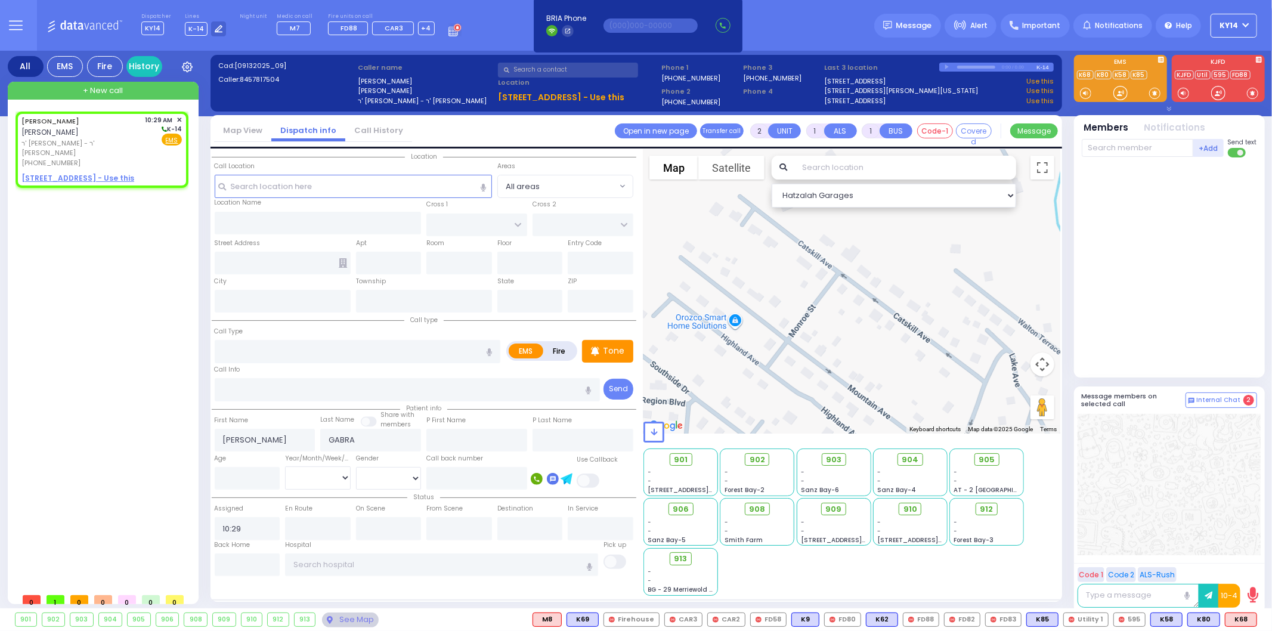
select select
radio input "true"
select select
select select "Hatzalah Garages"
select select
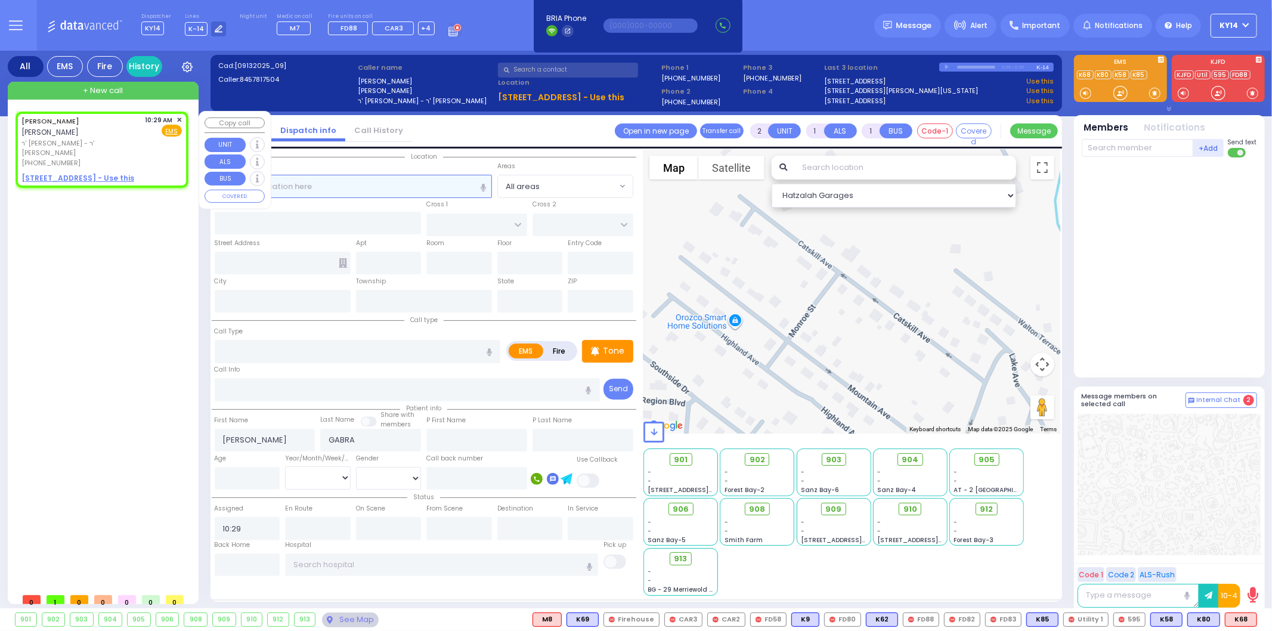
radio input "true"
select select
select select "Hatzalah Garages"
click at [569, 348] on label "Fire" at bounding box center [559, 351] width 33 height 15
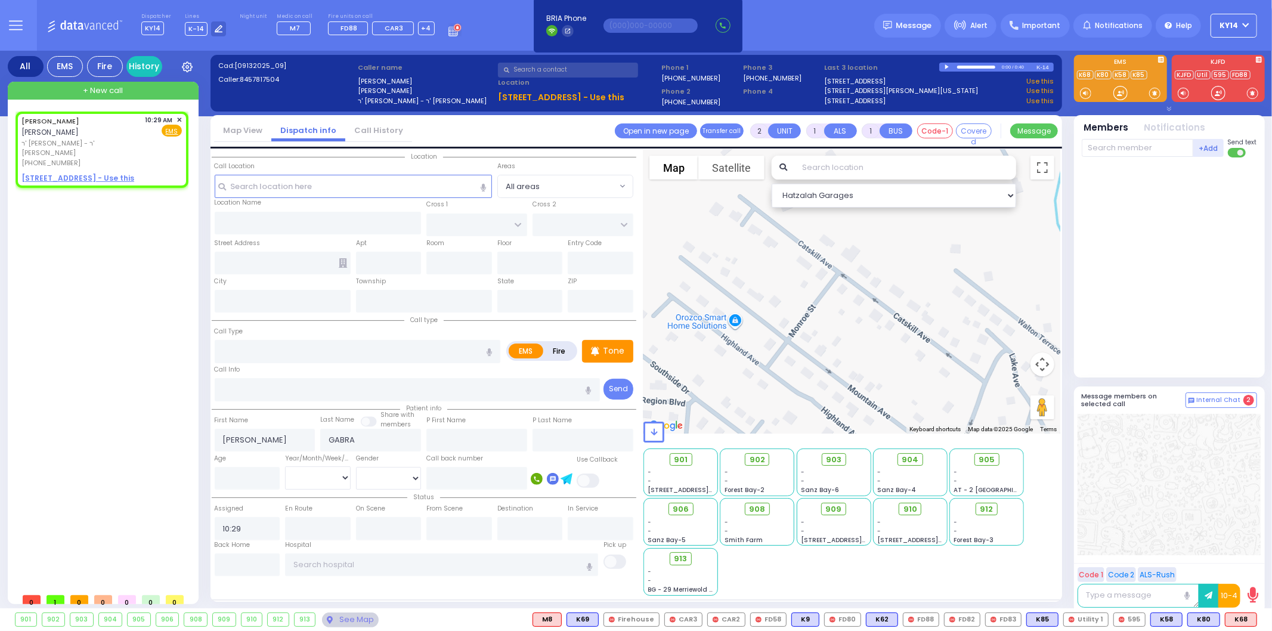
radio input "true"
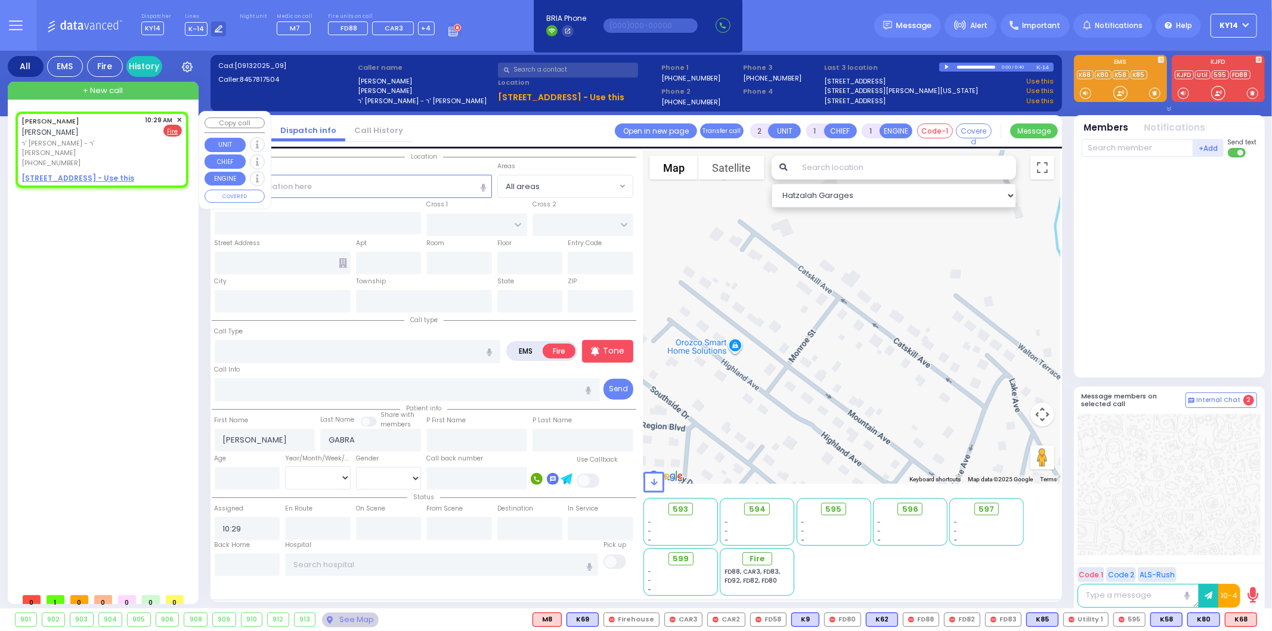
click at [68, 173] on u "7 MERON DR 204 - Use this" at bounding box center [77, 178] width 113 height 10
select select
radio input "true"
select select
select select "Hatzalah Garages"
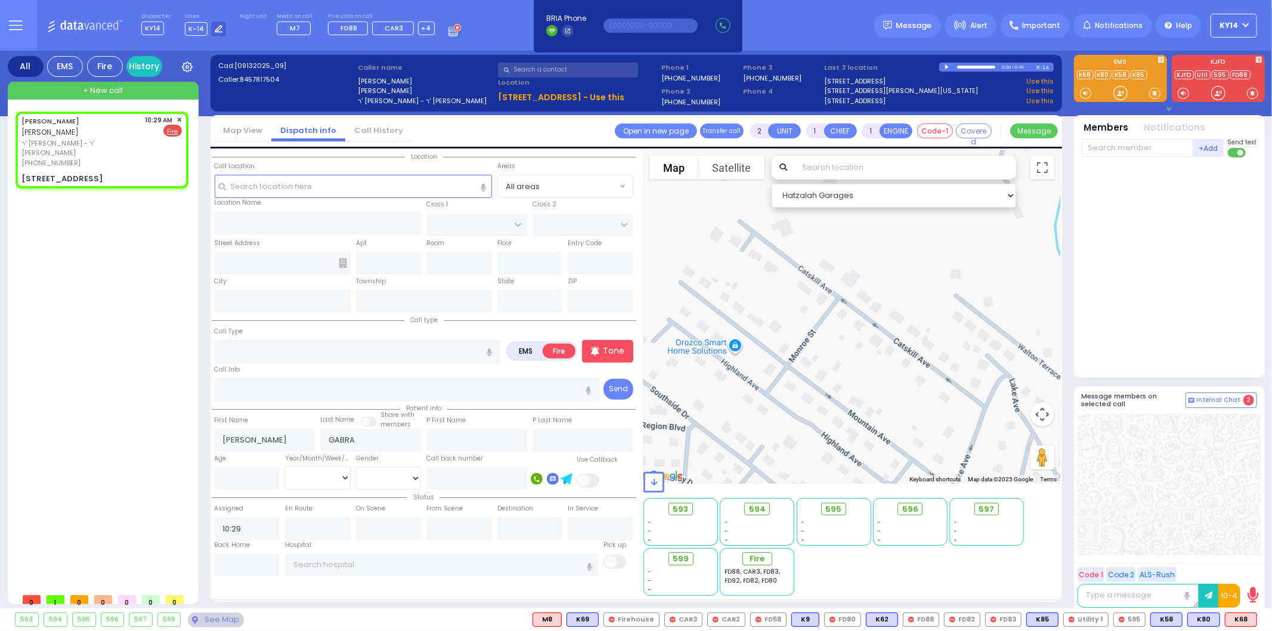
select select
radio input "true"
select select
type input "KAHAN DR"
type input "GETZIL BERGER BLVD"
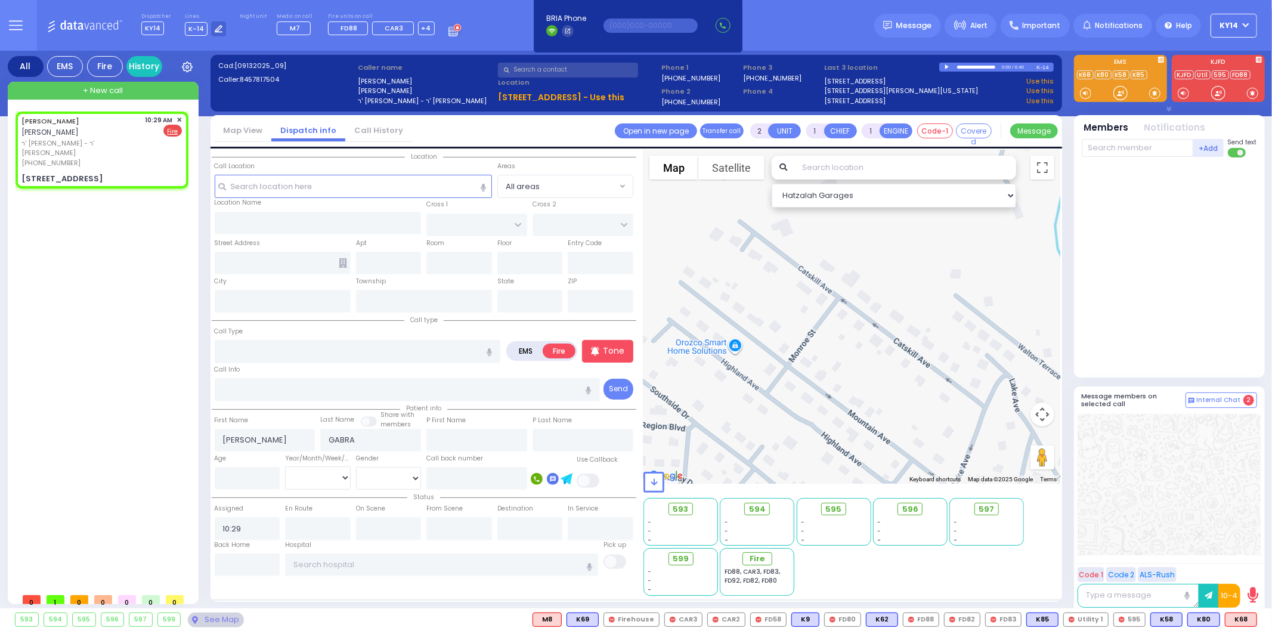
type input "7 MERON DR"
type input "204"
type input "Monroe"
type input "[US_STATE]"
type input "10950"
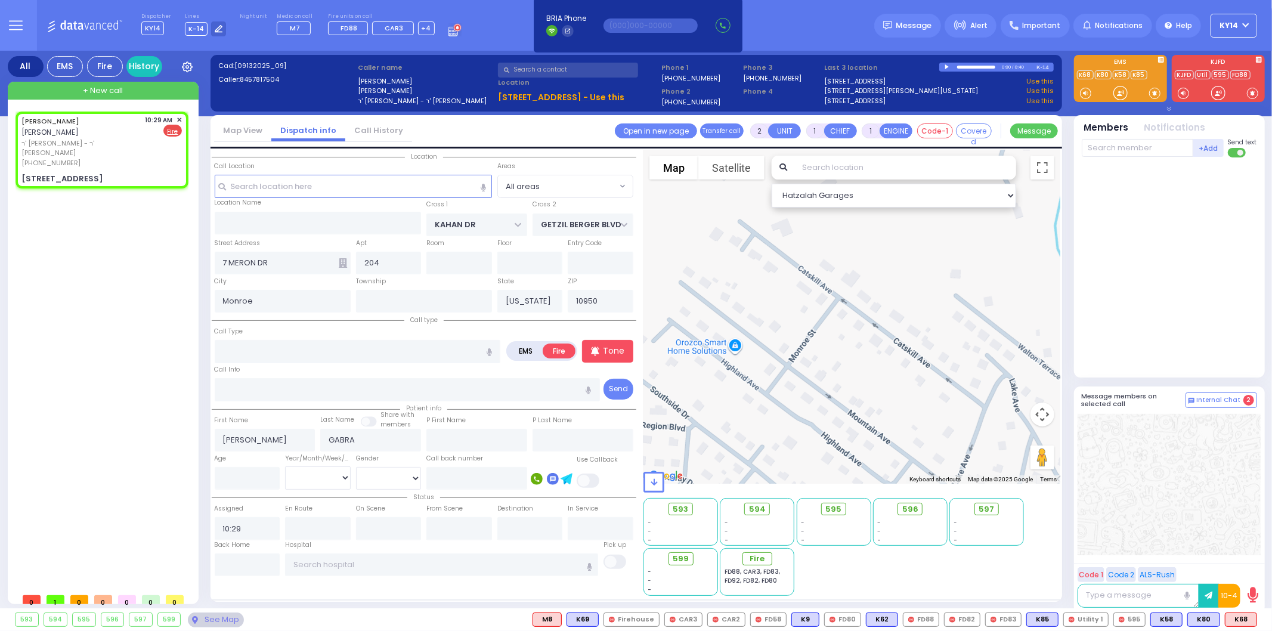
select select "Hatzalah Garages"
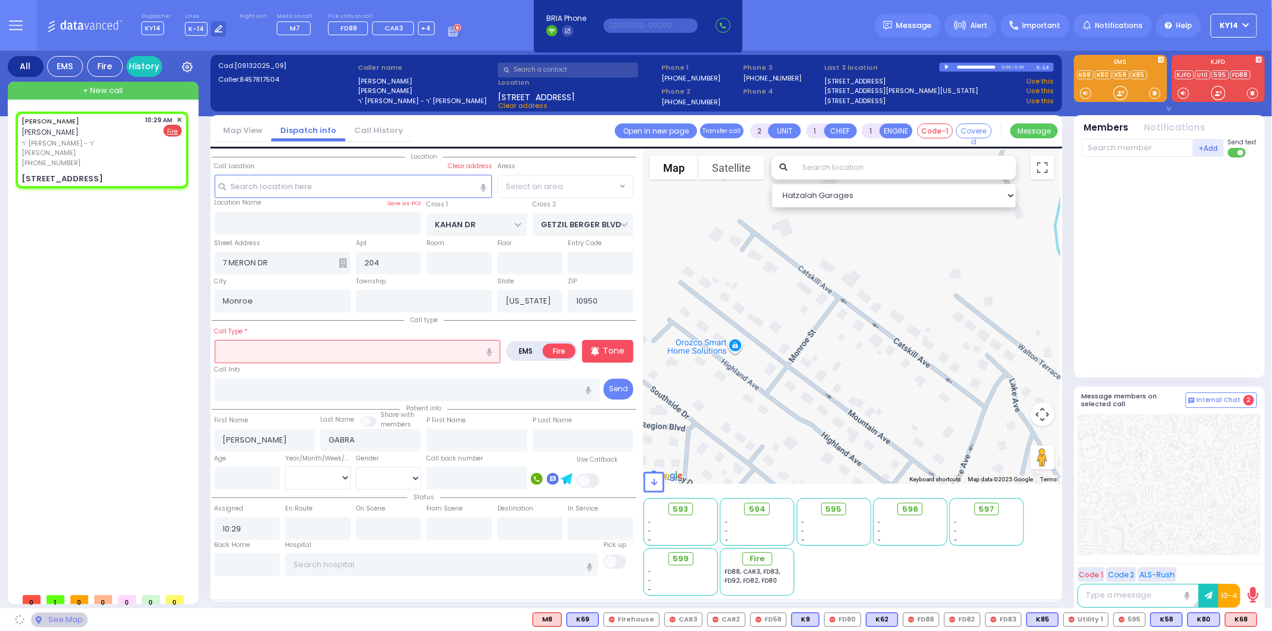
select select "SECTION 4"
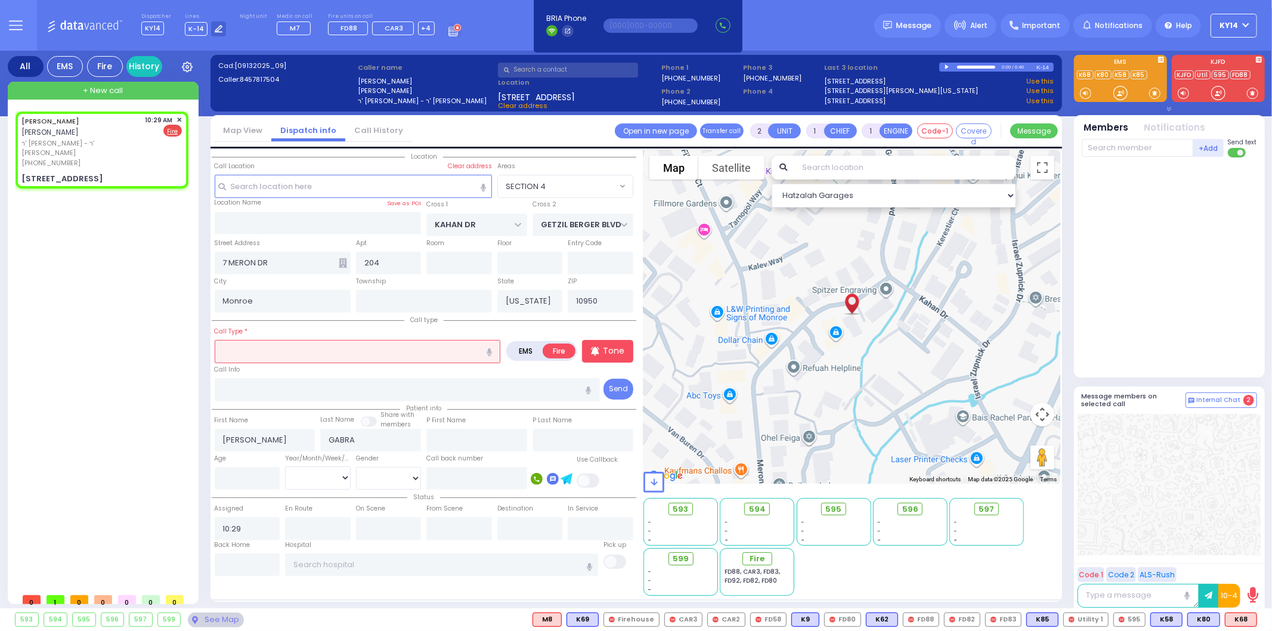
click at [491, 350] on icon "button" at bounding box center [489, 352] width 5 height 8
type input "child's hands talking object"
select select
radio input "true"
select select
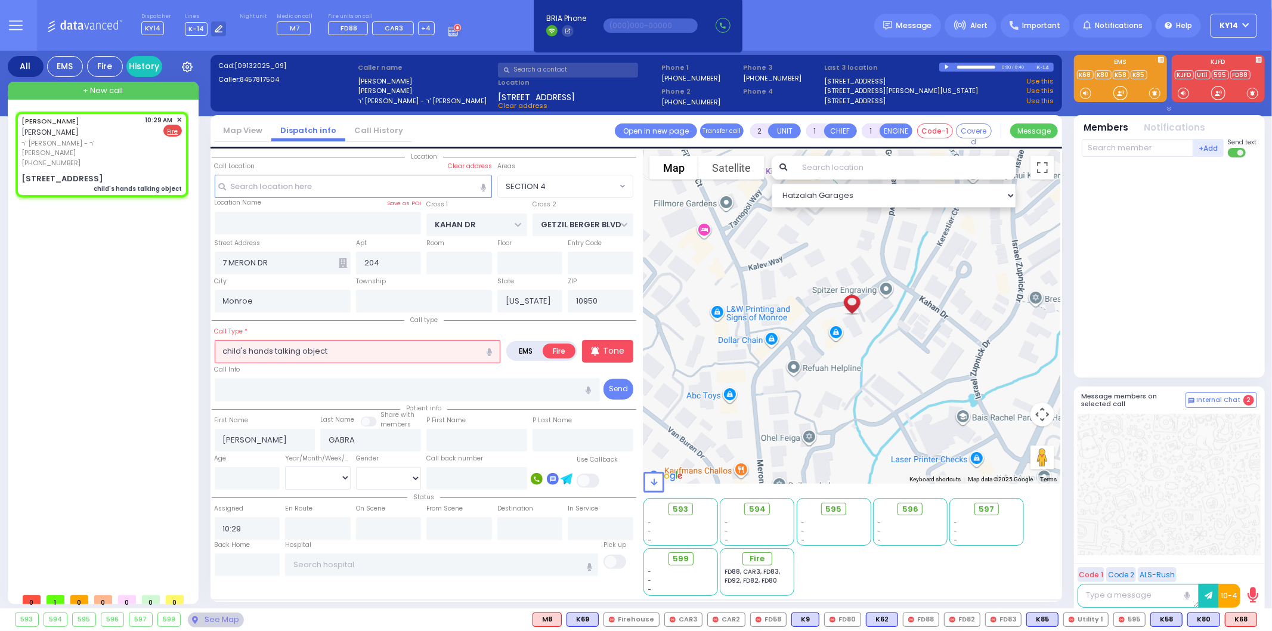
select select "Hatzalah Garages"
select select "SECTION 4"
click at [610, 347] on p "Tone" at bounding box center [613, 351] width 21 height 13
drag, startPoint x: 299, startPoint y: 350, endPoint x: 286, endPoint y: 348, distance: 13.2
click at [286, 348] on input "child's hands talking object" at bounding box center [358, 351] width 286 height 23
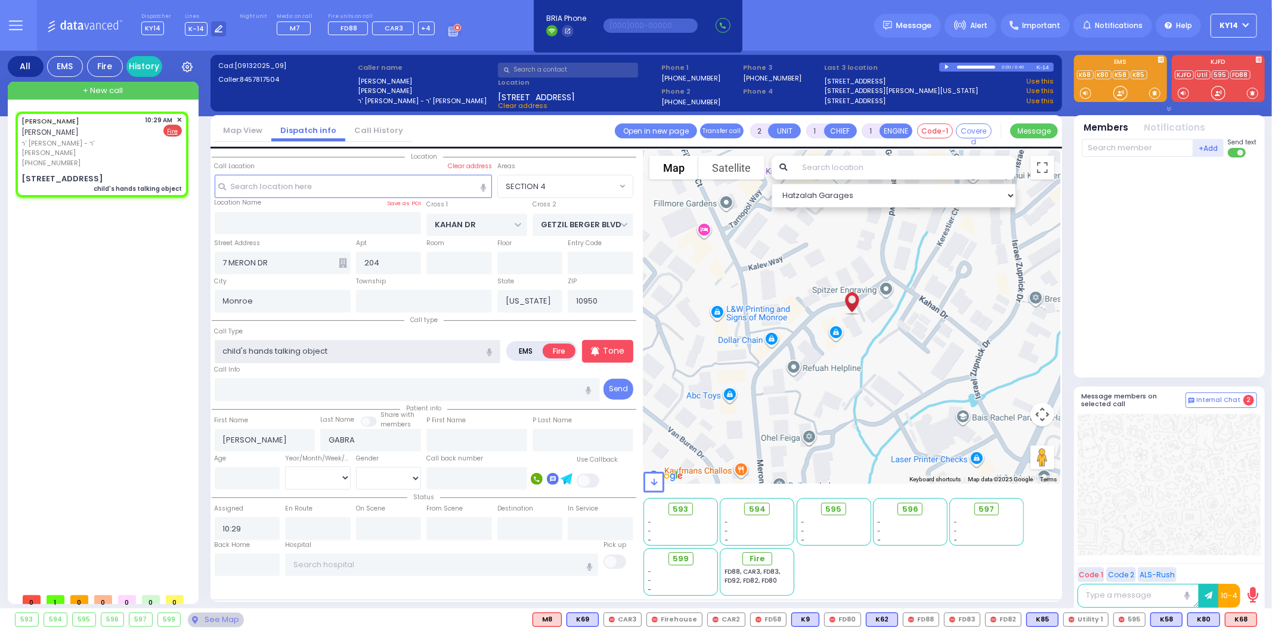
drag, startPoint x: 301, startPoint y: 348, endPoint x: 277, endPoint y: 350, distance: 24.5
click at [276, 349] on input "child's hands talking object" at bounding box center [358, 351] width 286 height 23
type input "child's hands object"
select select
radio input "true"
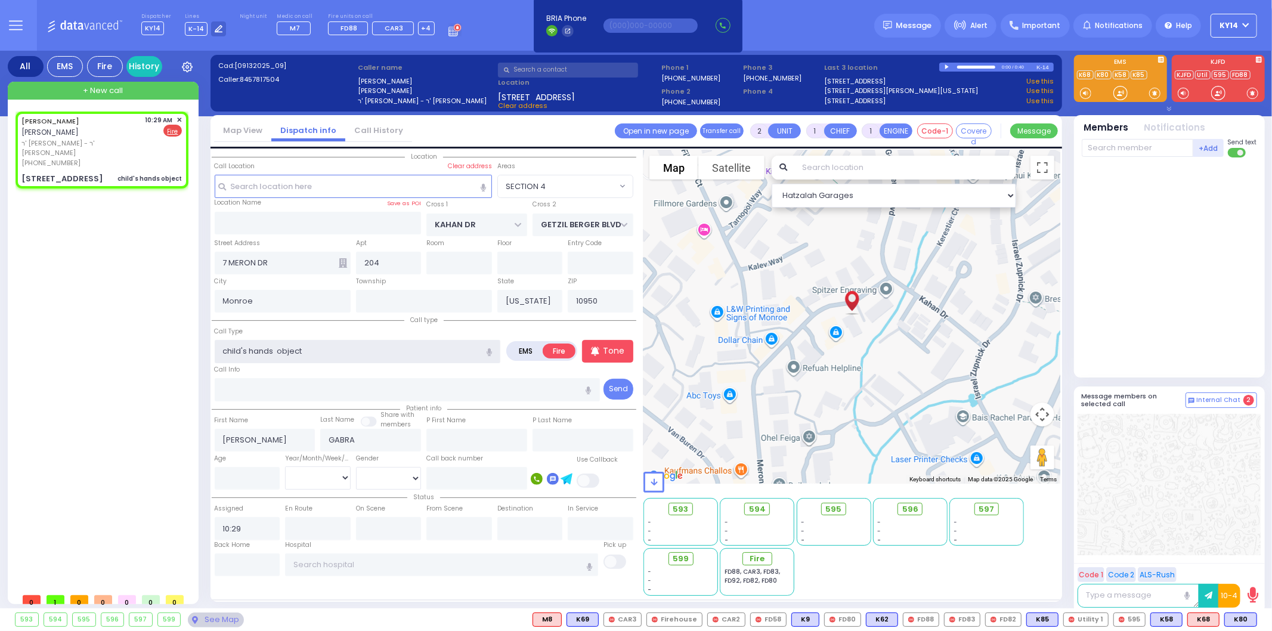
select select
select select "Hatzalah Garages"
select select "SECTION 4"
type input "child's hands st object"
select select
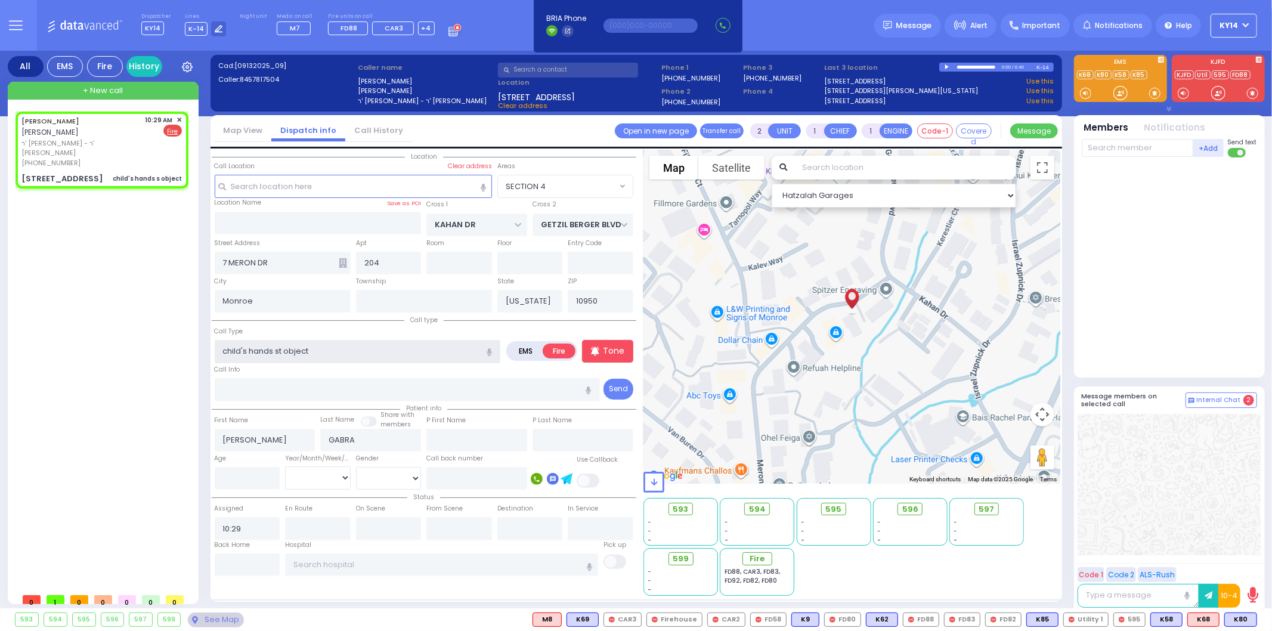
radio input "true"
select select
select select "SECTION 4"
select select "Hatzalah Garages"
select select
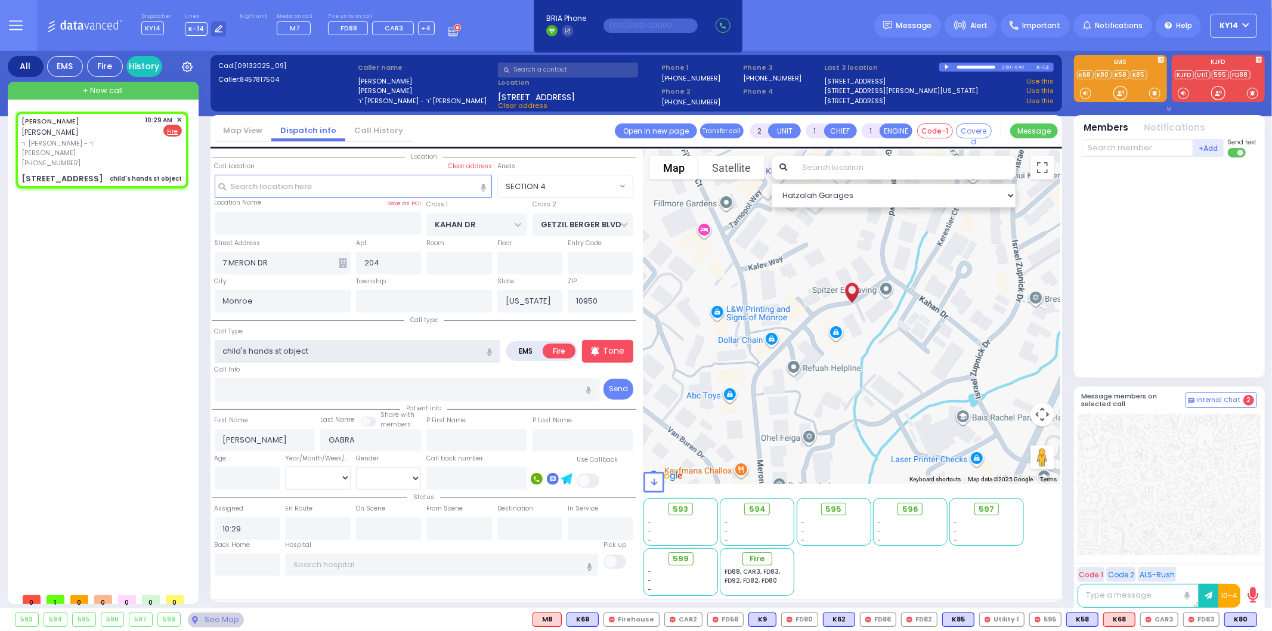
radio input "true"
select select
select select "Hatzalah Garages"
select select "SECTION 4"
click at [349, 354] on input "child's hands st object" at bounding box center [358, 351] width 286 height 23
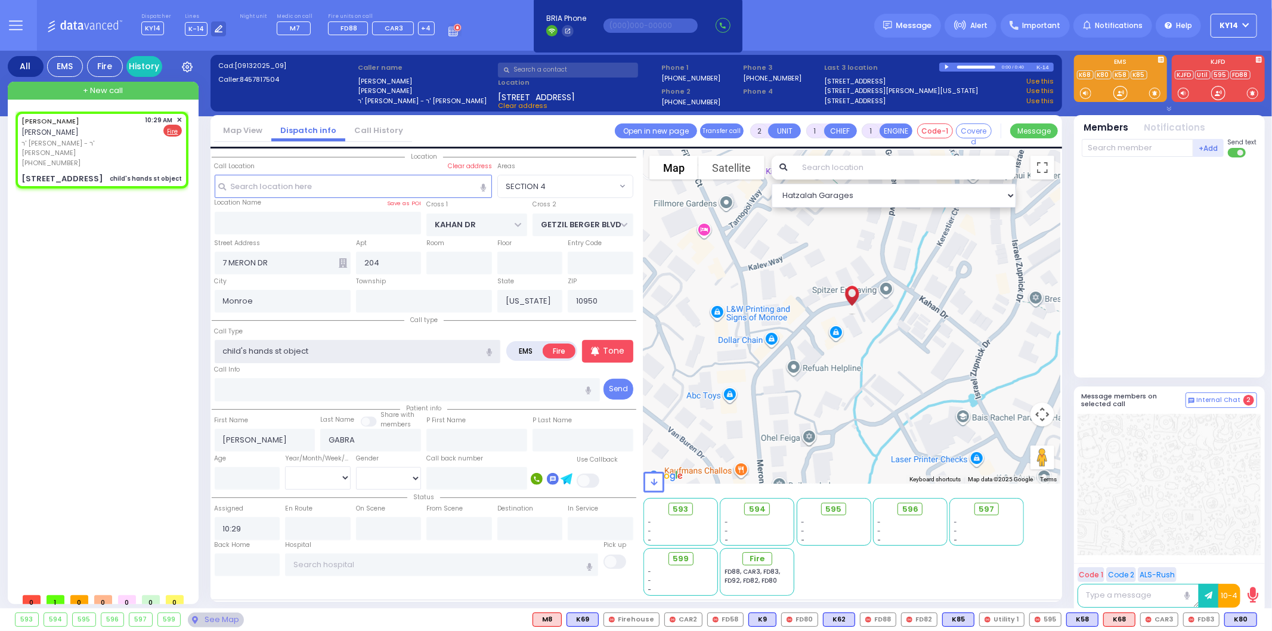
click at [279, 350] on input "child's hands st object" at bounding box center [358, 351] width 286 height 23
drag, startPoint x: 274, startPoint y: 350, endPoint x: 281, endPoint y: 350, distance: 6.6
click at [281, 350] on input "child's hands st object" at bounding box center [358, 351] width 286 height 23
click at [279, 347] on input "child's handst object" at bounding box center [358, 351] width 286 height 23
type input "child's handsobject"
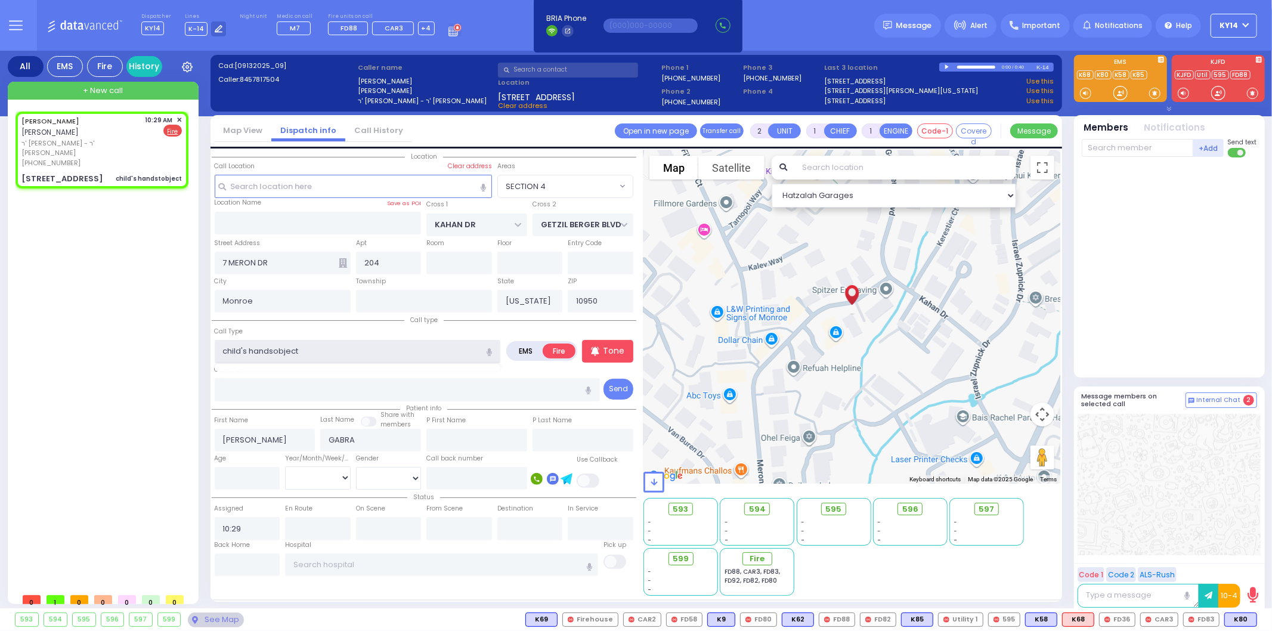
select select
radio input "true"
select select
select select "Hatzalah Garages"
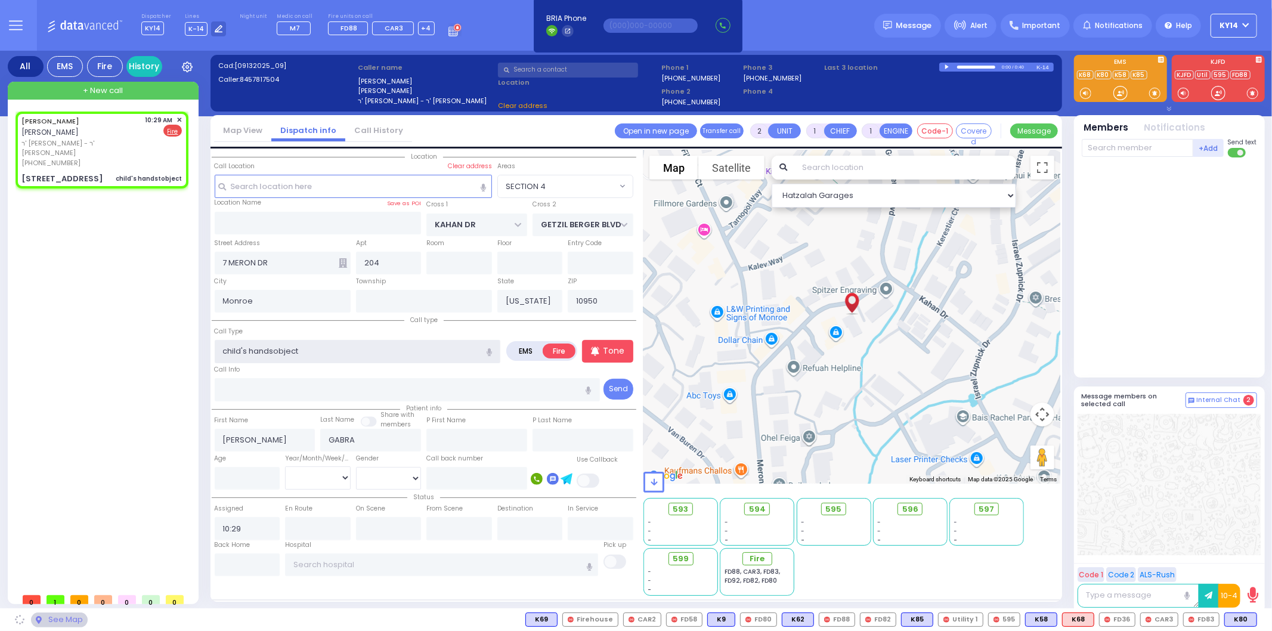
select select "SECTION 4"
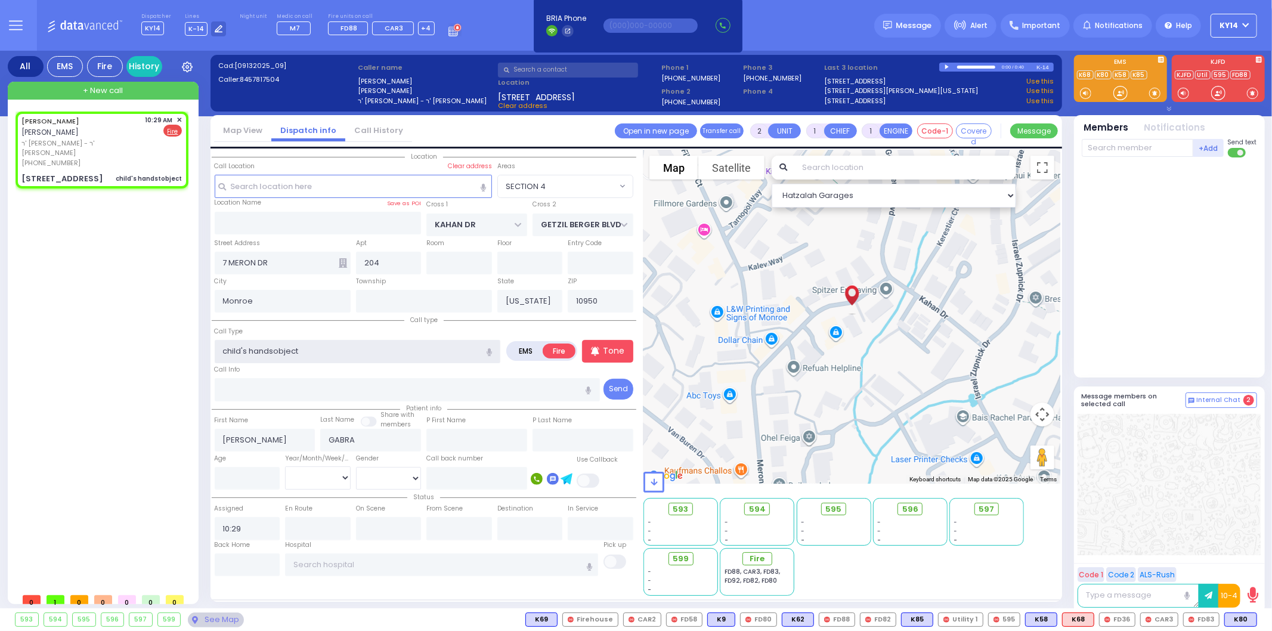
type input "child's hands object"
click at [338, 347] on input "child's hands object" at bounding box center [358, 351] width 286 height 23
select select
radio input "true"
select select
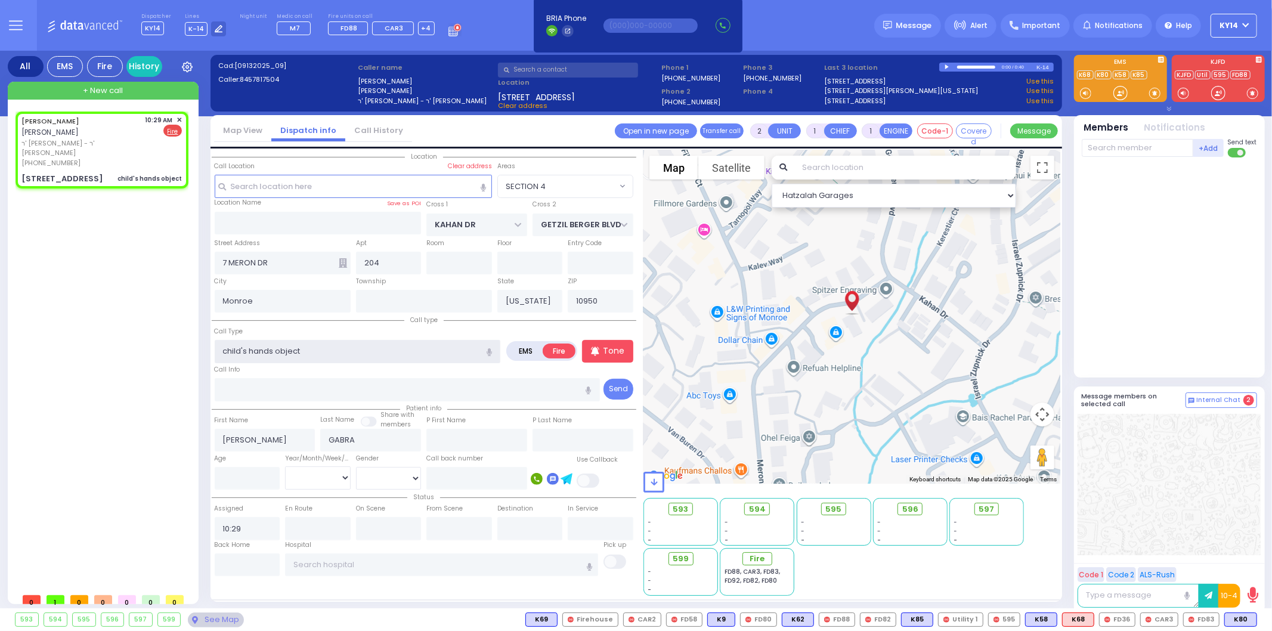
select select "Hatzalah Garages"
select select "SECTION 4"
type input "child's hands object"
click at [1158, 622] on span "CAR3" at bounding box center [1159, 619] width 37 height 13
select select
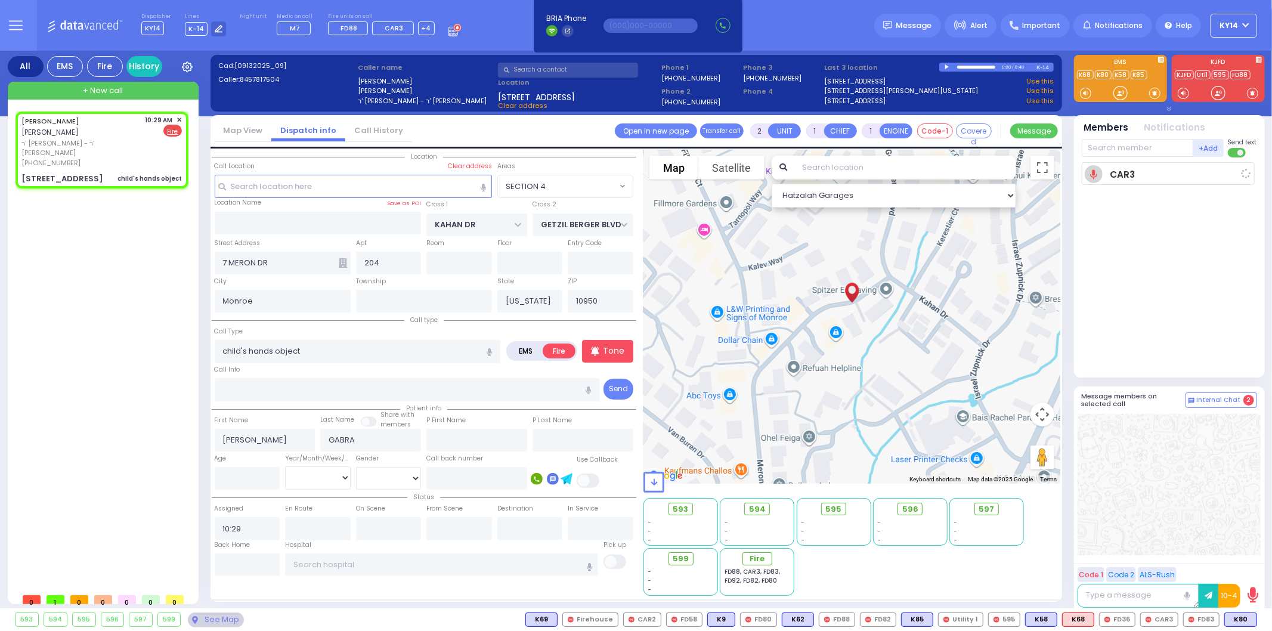
radio input "true"
select select
type input "10:31"
select select "Hatzalah Garages"
select select "SECTION 4"
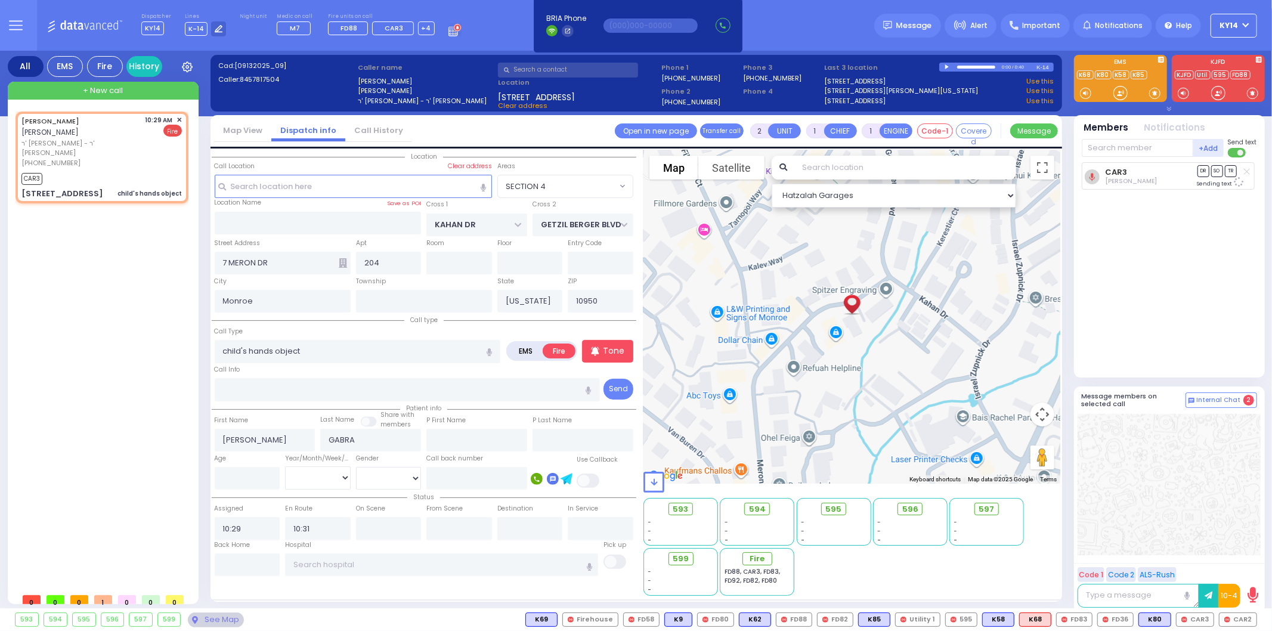
select select
radio input "true"
select select
select select "Hatzalah Garages"
select select "SECTION 4"
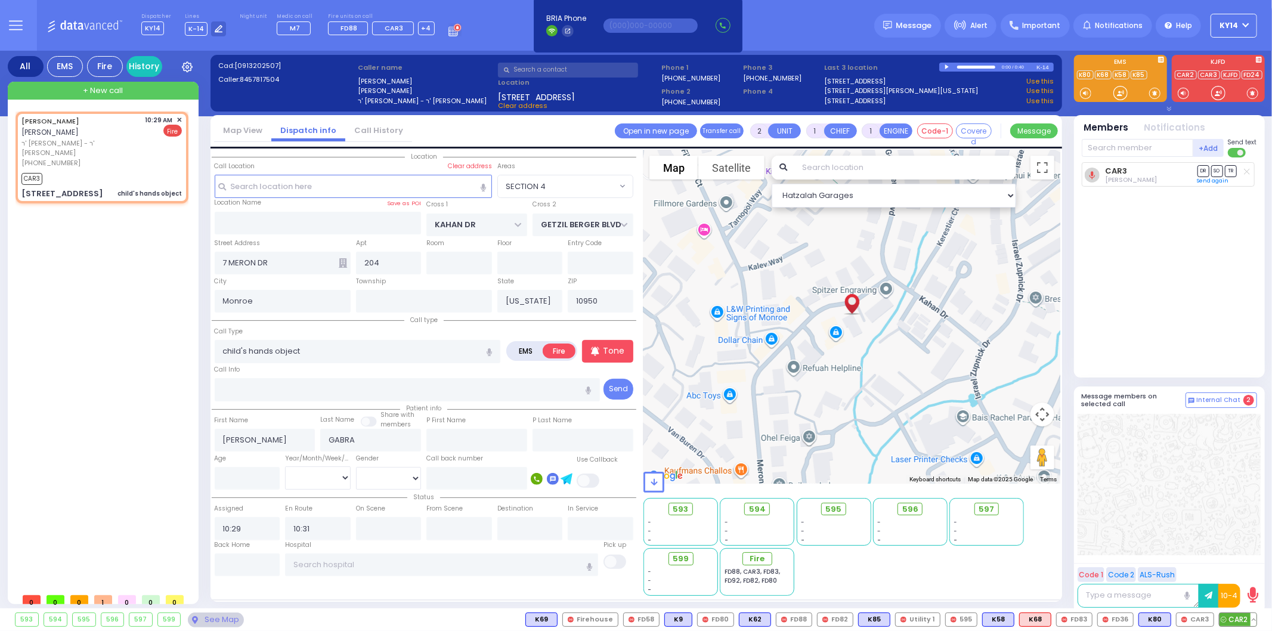
click at [1232, 622] on span "CAR2" at bounding box center [1238, 619] width 37 height 13
select select
radio input "true"
select select
click at [1194, 619] on span "FD36" at bounding box center [1196, 619] width 35 height 13
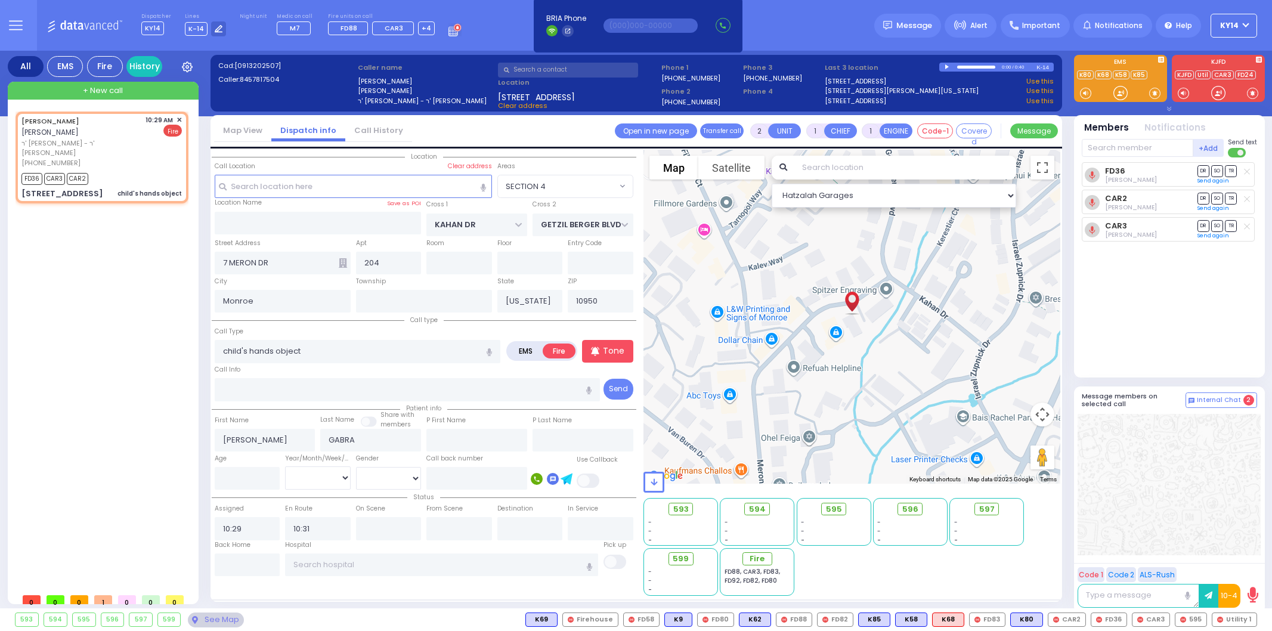
select select "SECTION 4"
select select
